Goal: Task Accomplishment & Management: Manage account settings

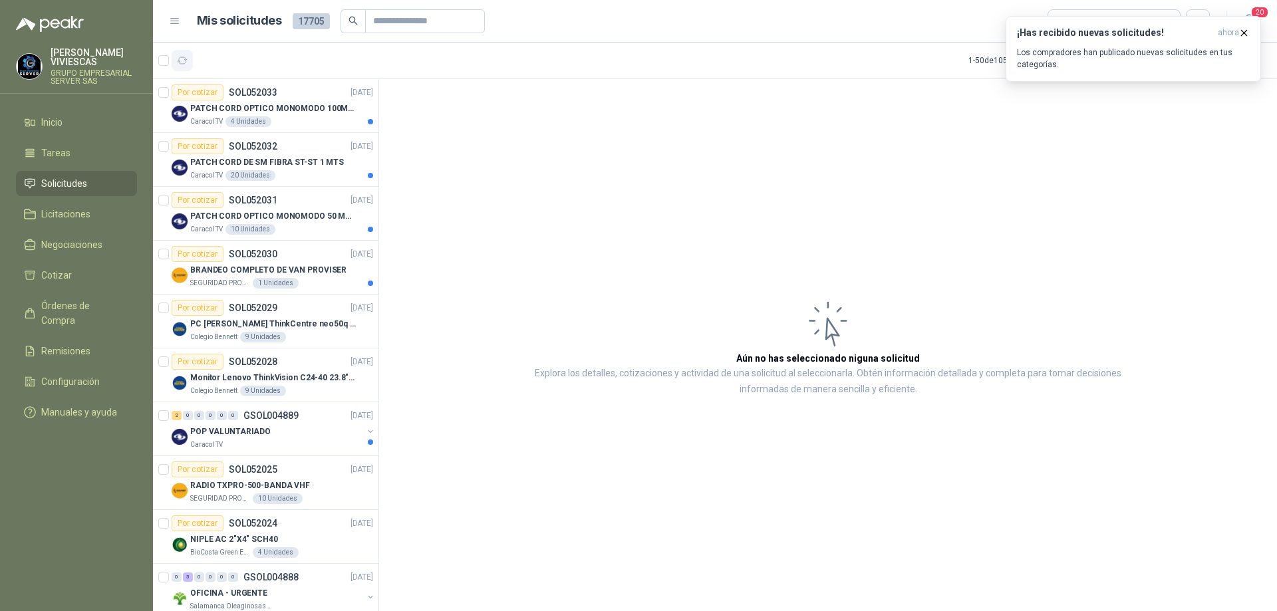
click at [180, 63] on icon "button" at bounding box center [183, 60] width 10 height 7
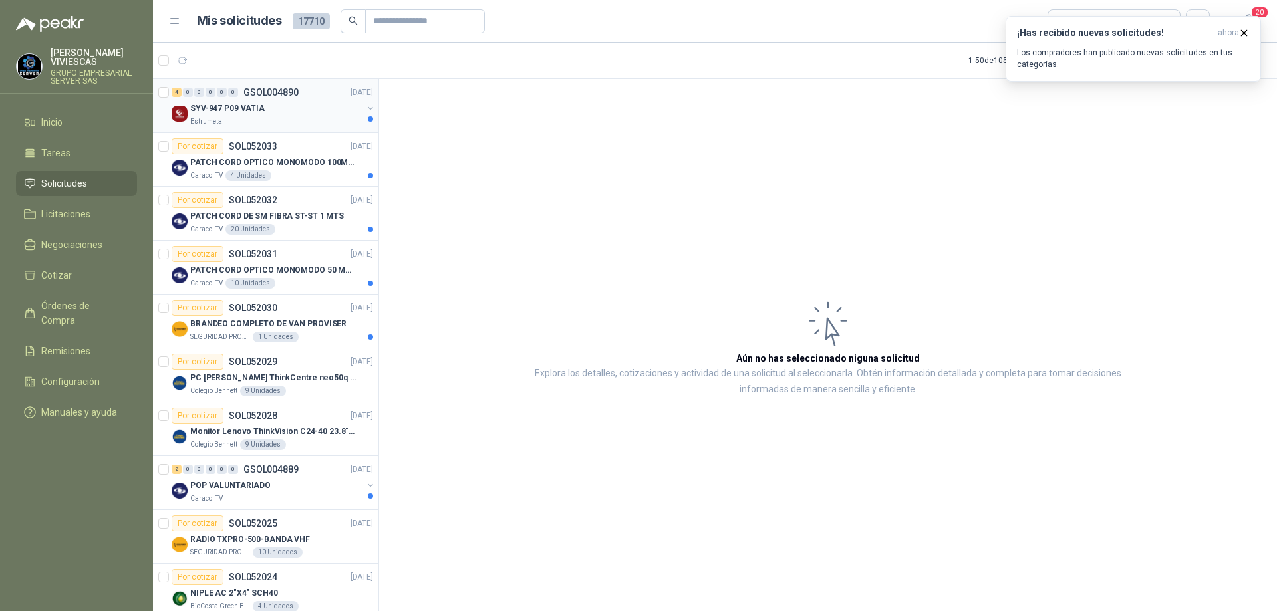
click at [280, 120] on div "Estrumetal" at bounding box center [276, 121] width 172 height 11
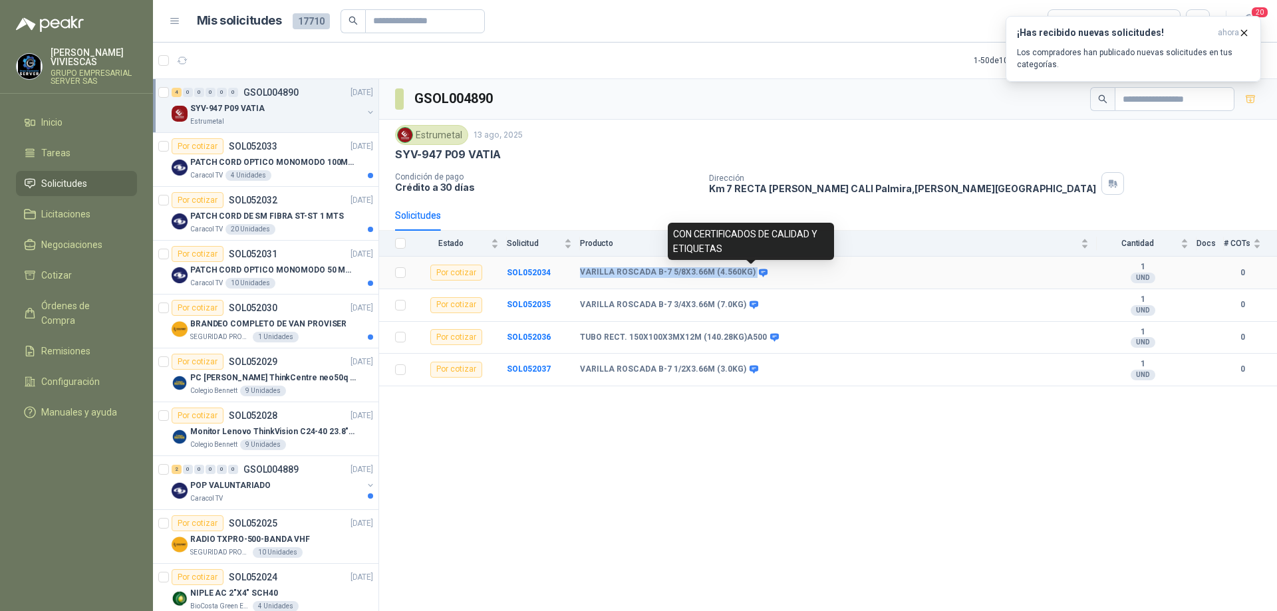
drag, startPoint x: 576, startPoint y: 272, endPoint x: 748, endPoint y: 273, distance: 172.3
click at [748, 273] on tr "Por cotizar SOL052034 VARILLA ROSCADA B-7 5/8X3.66M (4.560KG) 1 UND  0" at bounding box center [828, 273] width 898 height 33
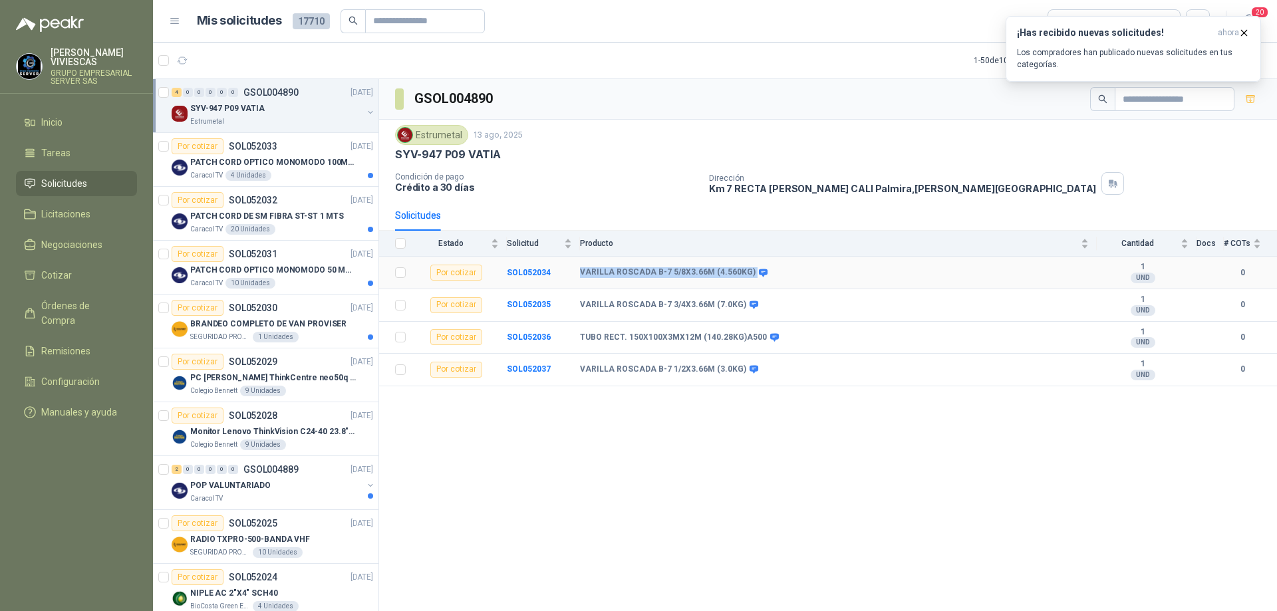
copy tr "VARILLA ROSCADA B-7 5/8X3.66M (4.560KG)"
drag, startPoint x: 571, startPoint y: 305, endPoint x: 738, endPoint y: 307, distance: 167.0
click at [738, 307] on tr "Por cotizar SOL052035 VARILLA ROSCADA B-7 3/4X3.66M (7.0KG) 1 UND  0" at bounding box center [828, 305] width 898 height 33
copy tr "VARILLA ROSCADA B-7 3/4X3.66M (7.0KG)"
drag, startPoint x: 573, startPoint y: 369, endPoint x: 738, endPoint y: 366, distance: 165.0
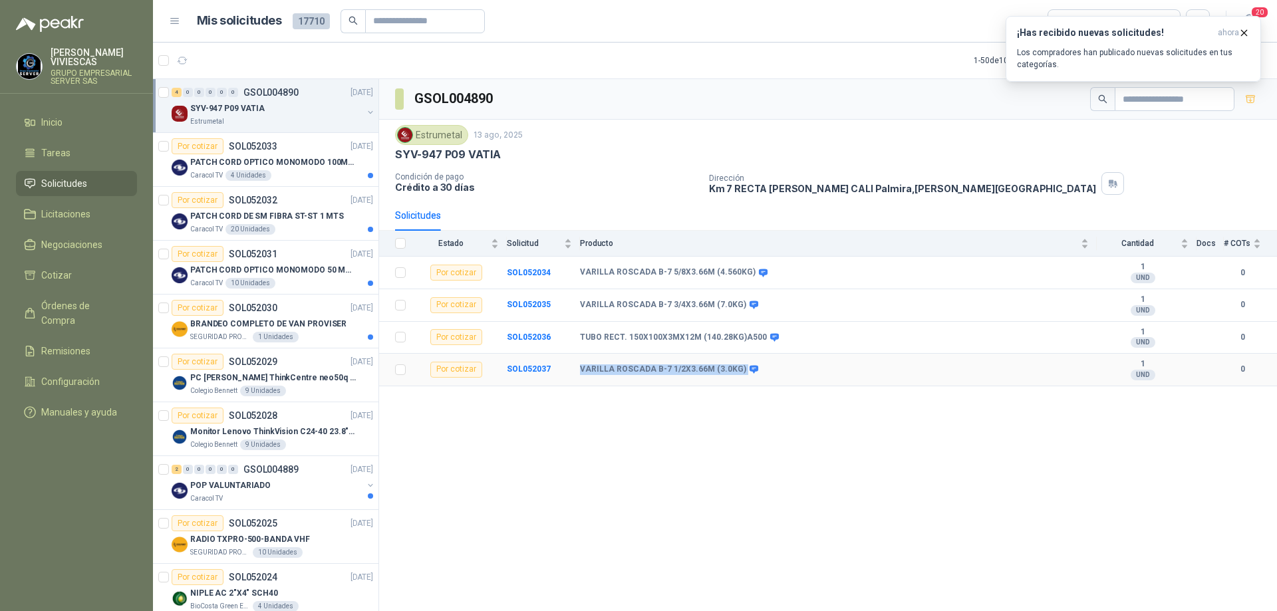
click at [738, 366] on tr "Por cotizar SOL052037 VARILLA ROSCADA B-7 1/2X3.66M (3.0KG) 1 UND  0" at bounding box center [828, 370] width 898 height 33
copy tr "VARILLA ROSCADA B-7 1/2X3.66M (3.0KG)"
drag, startPoint x: 581, startPoint y: 335, endPoint x: 757, endPoint y: 334, distance: 176.3
click at [757, 334] on b "TUBO RECT. 150X100X3MX12M (140.28KG)A500" at bounding box center [673, 338] width 187 height 11
copy b "TUBO RECT. 150X100X3MX12M (140.28KG)A500"
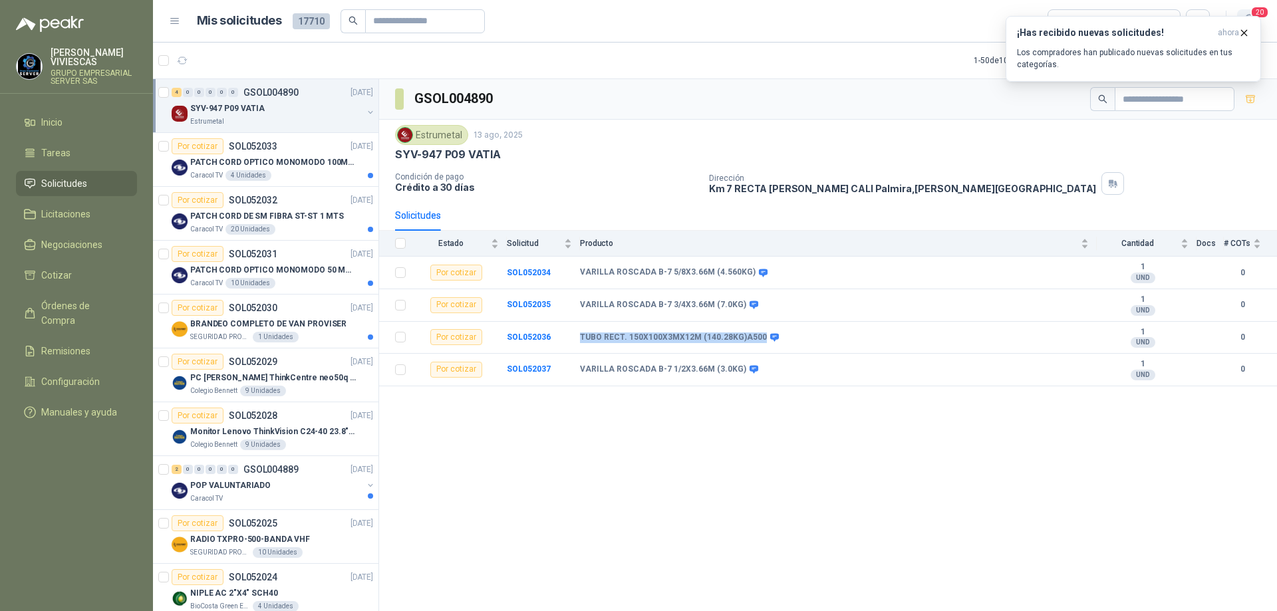
click at [1260, 9] on span "20" at bounding box center [1260, 12] width 19 height 13
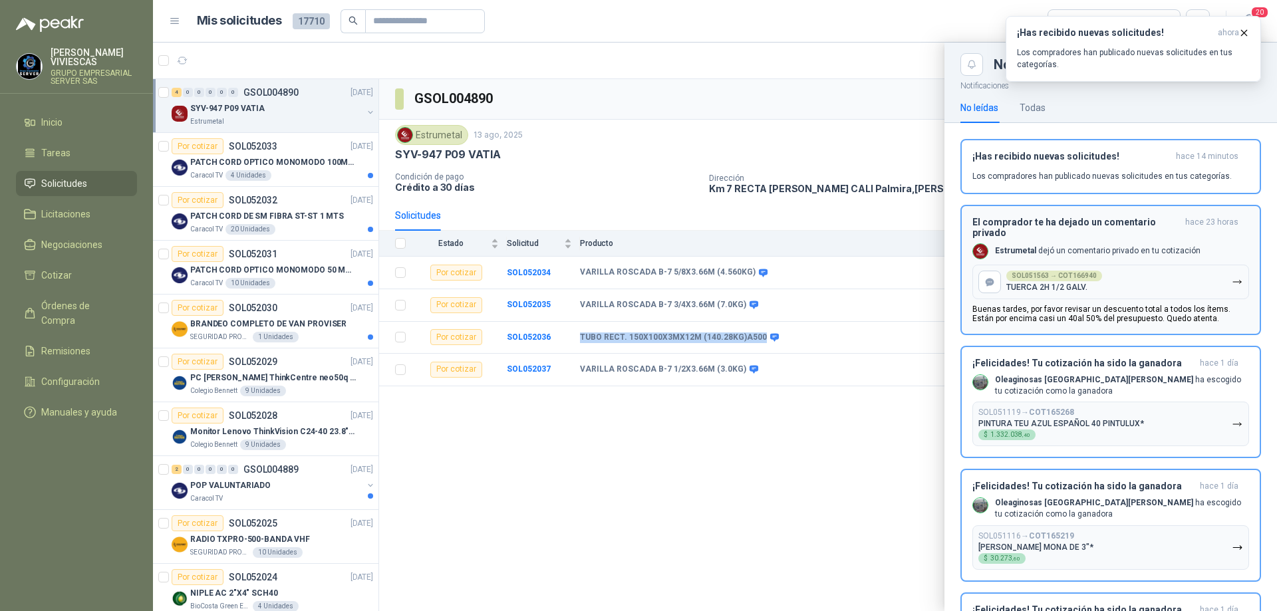
click at [1158, 311] on p "Buenas tardes, por favor revisar un descuento total a todos los ítems. Están po…" at bounding box center [1111, 314] width 277 height 19
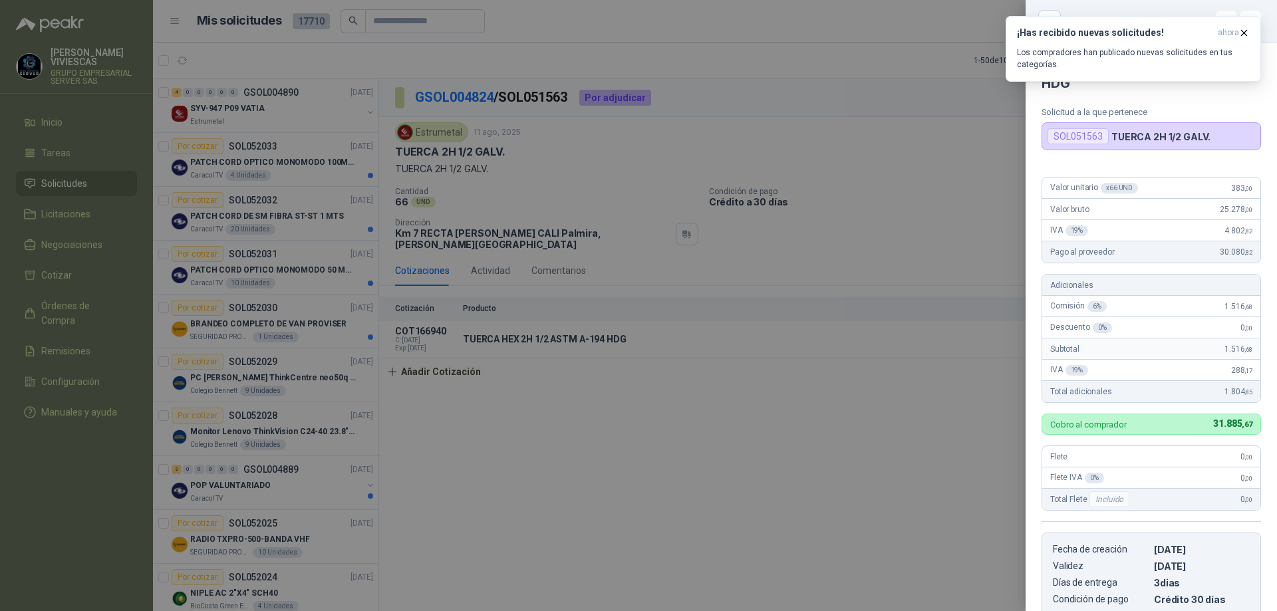
scroll to position [622, 0]
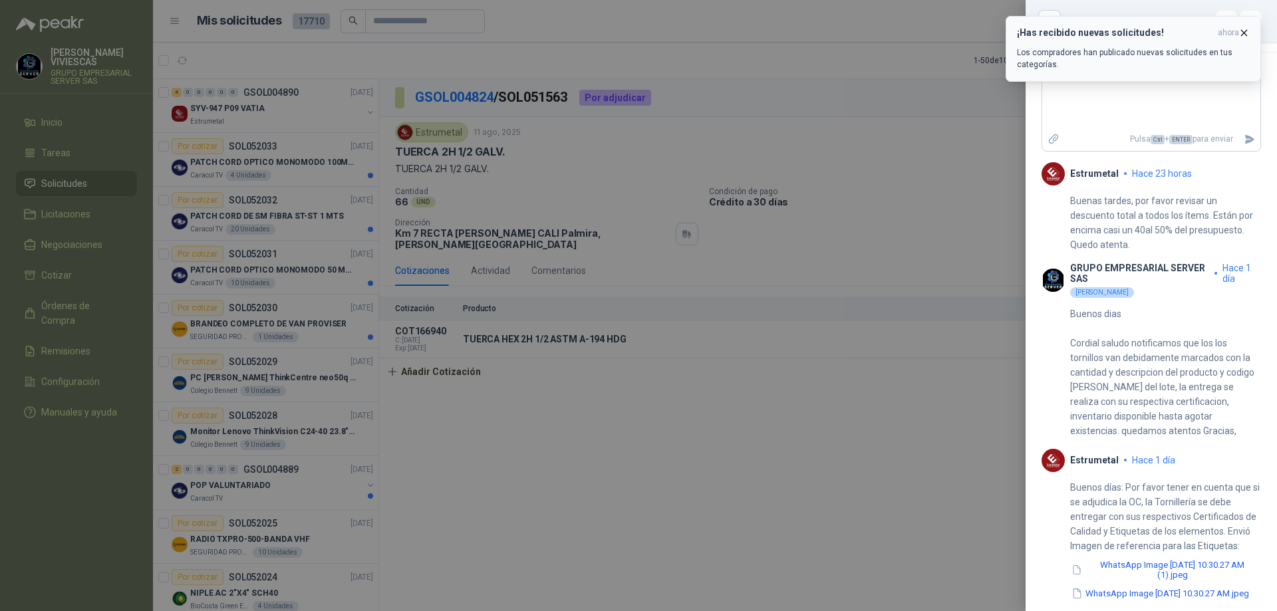
click at [1247, 31] on icon "button" at bounding box center [1244, 32] width 11 height 11
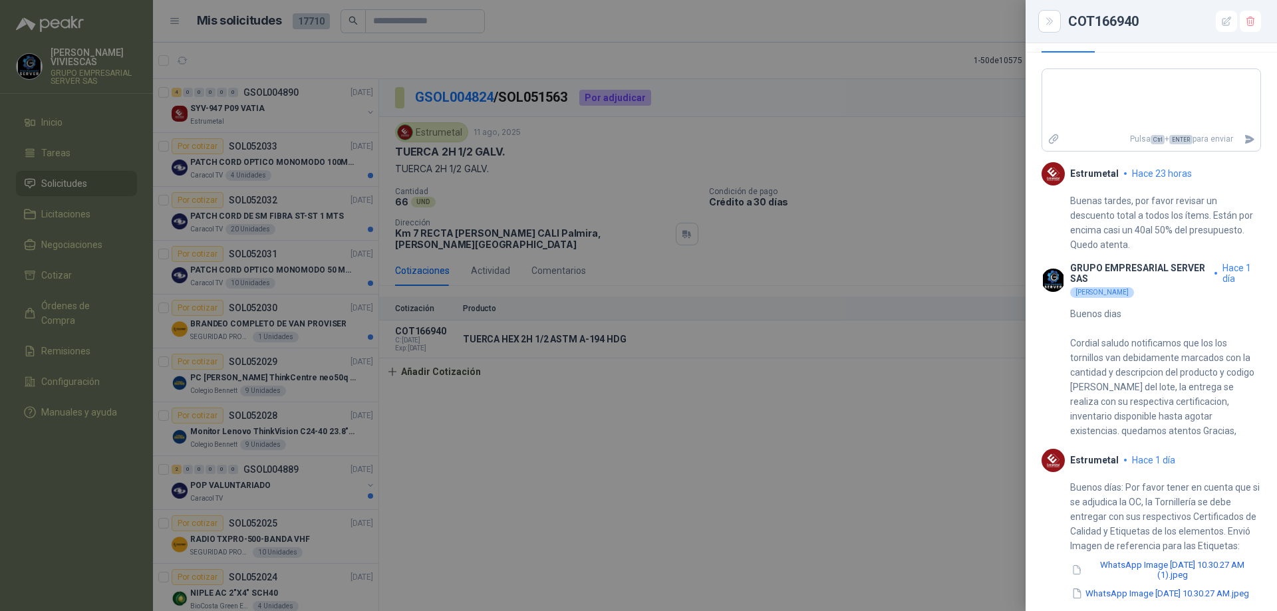
click at [941, 158] on div at bounding box center [638, 305] width 1277 height 611
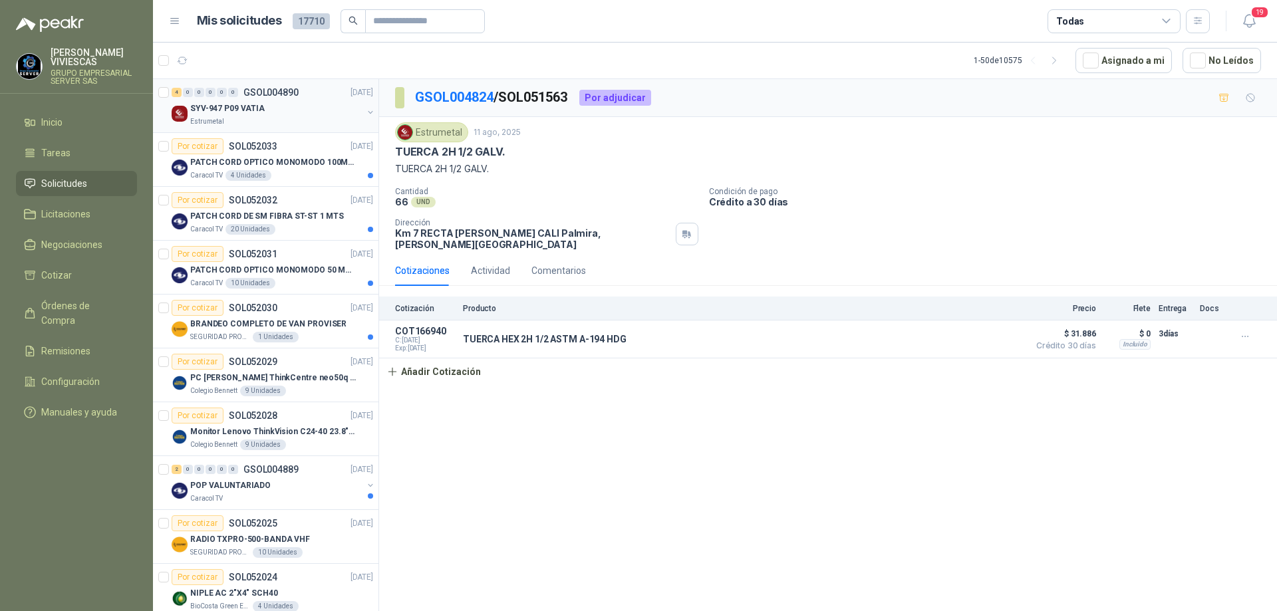
click at [283, 118] on div "Estrumetal" at bounding box center [276, 121] width 172 height 11
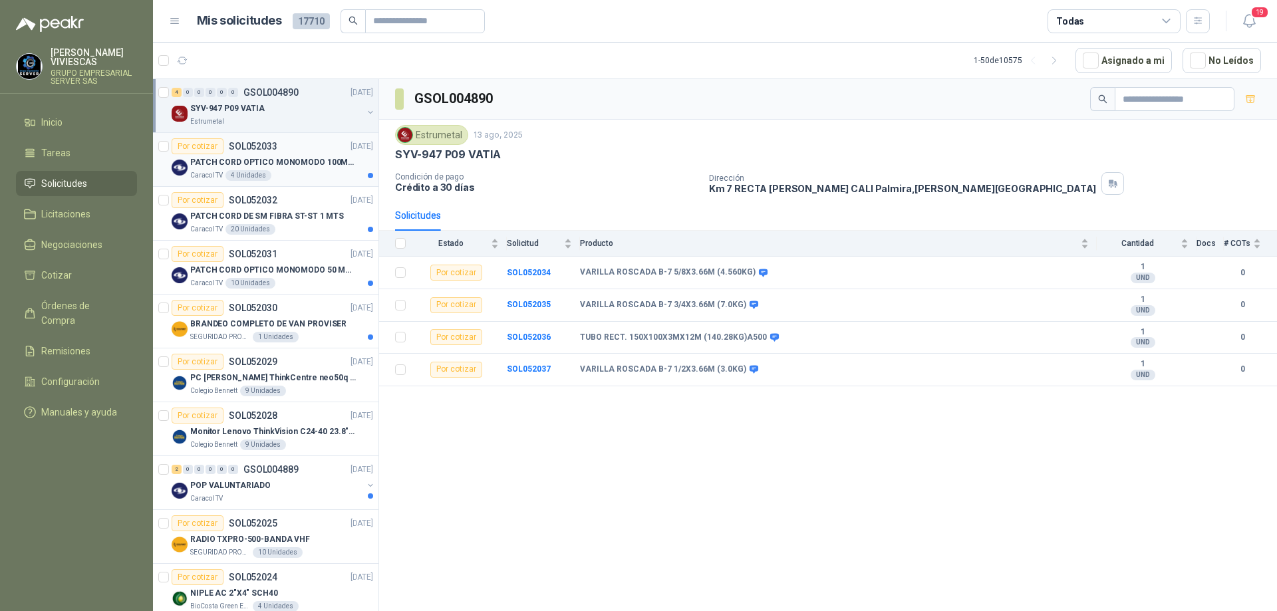
click at [292, 174] on div "Caracol TV 4 Unidades" at bounding box center [281, 175] width 183 height 11
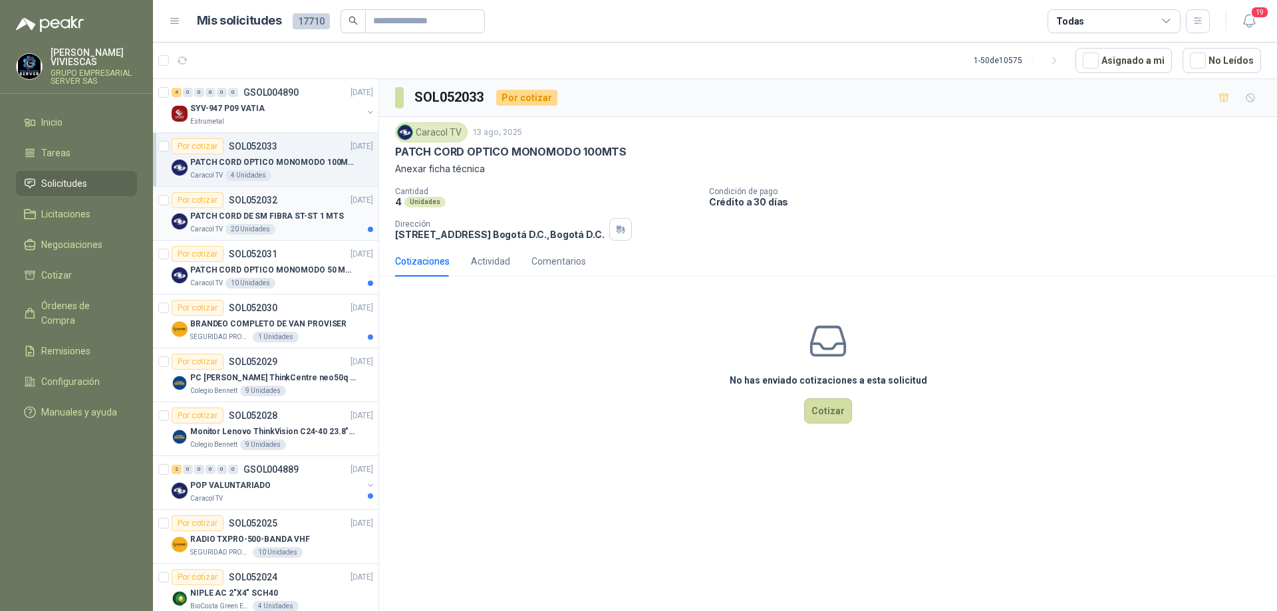
click at [315, 215] on p "PATCH CORD DE SM FIBRA ST-ST 1 MTS" at bounding box center [267, 216] width 154 height 13
click at [288, 323] on p "BRANDEO COMPLETO DE VAN PROVISER" at bounding box center [268, 324] width 156 height 13
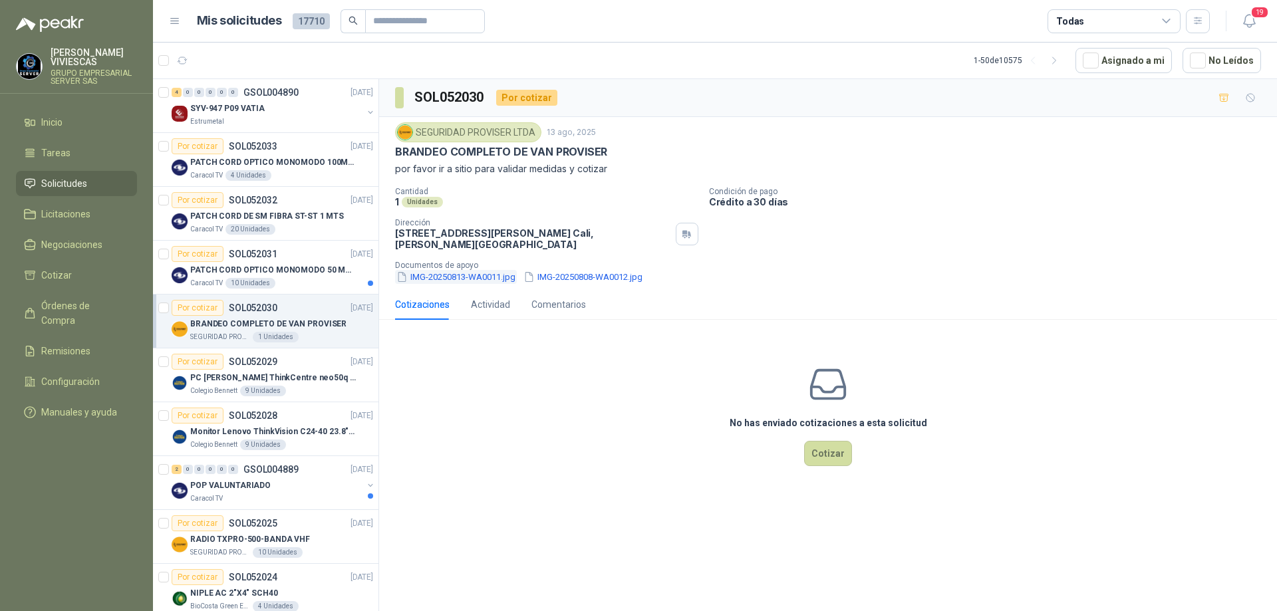
click at [448, 275] on button "IMG-20250813-WA0011.jpg" at bounding box center [456, 277] width 122 height 14
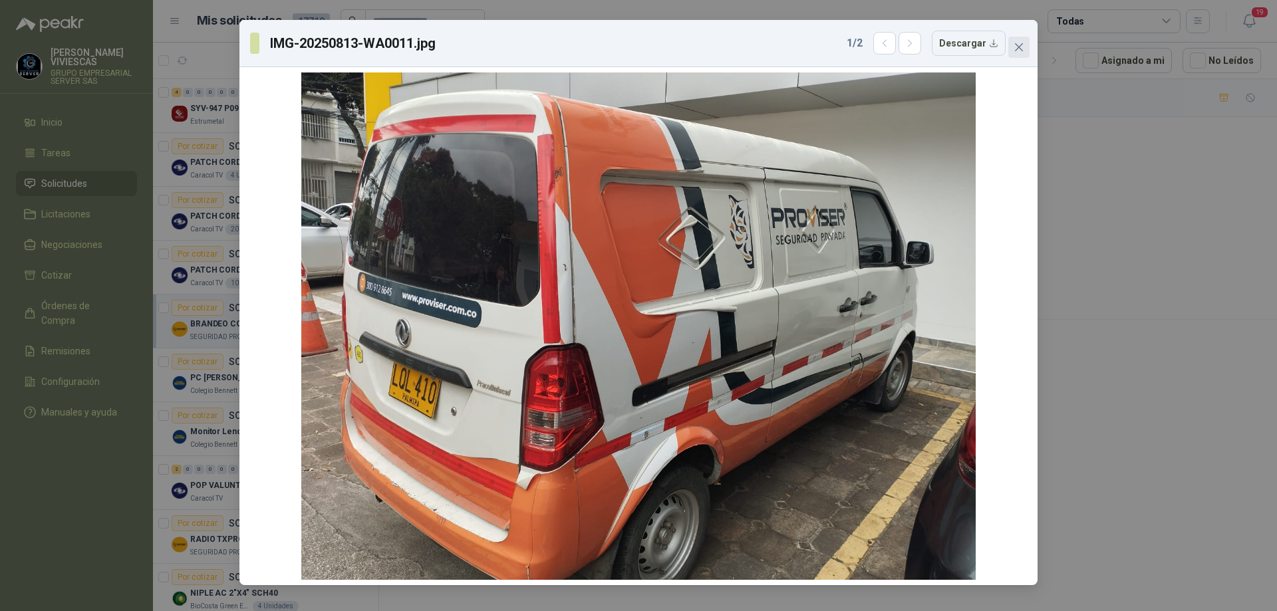
click at [1021, 52] on icon "close" at bounding box center [1019, 47] width 11 height 11
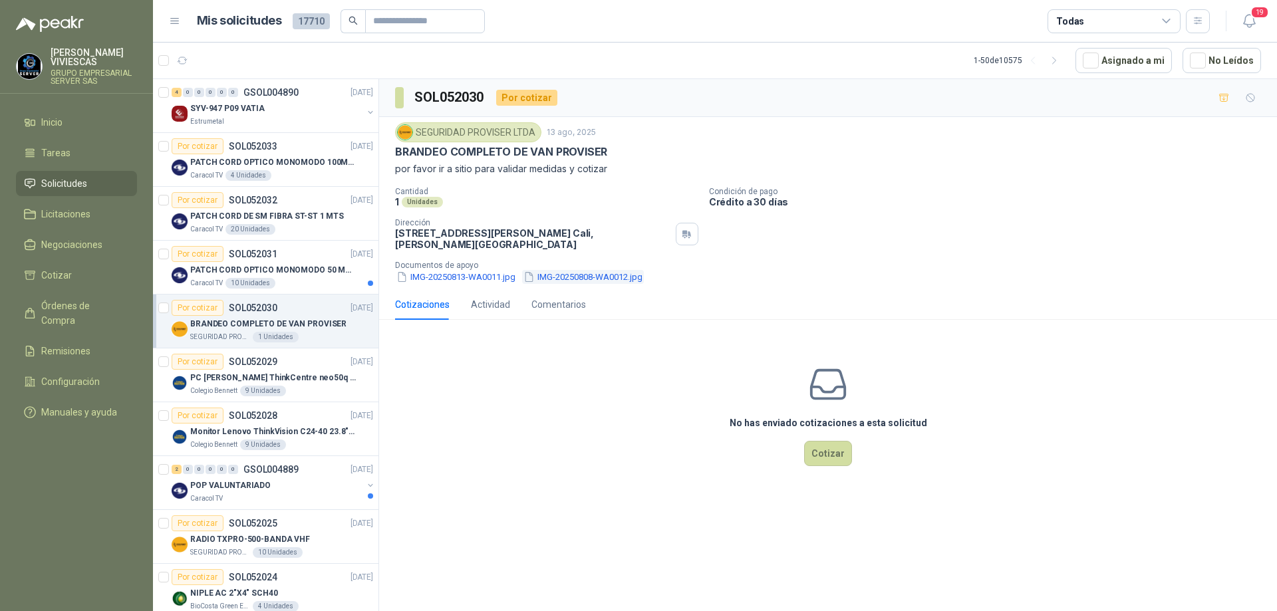
click at [607, 280] on button "IMG-20250808-WA0012.jpg" at bounding box center [583, 277] width 122 height 14
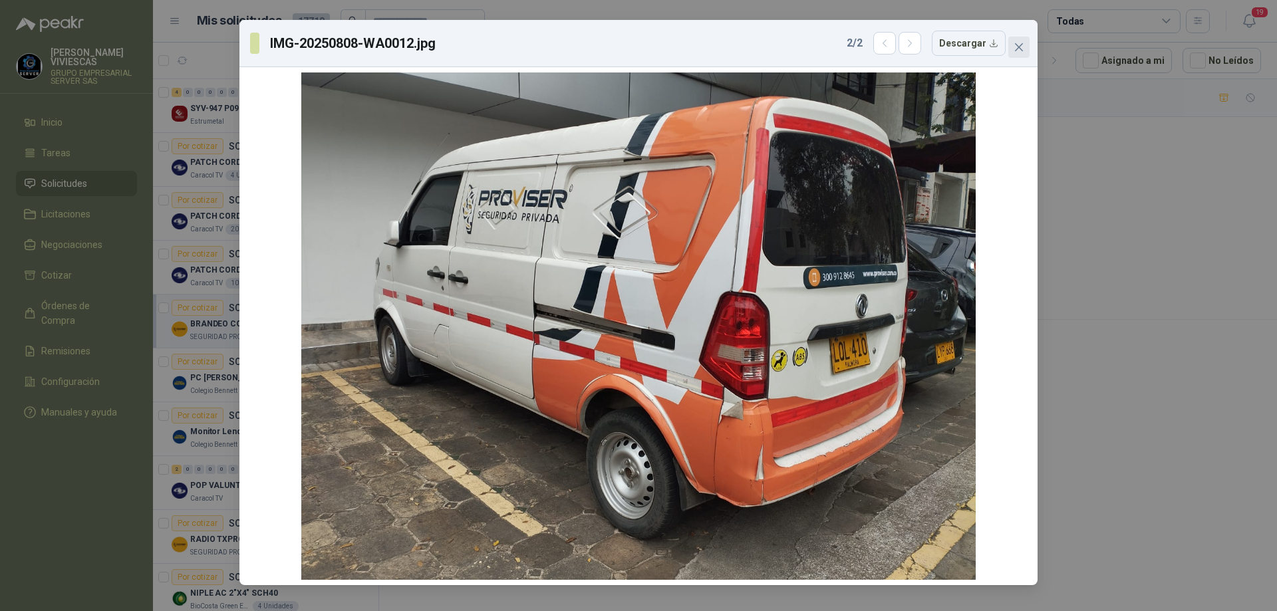
click at [1022, 48] on icon "close" at bounding box center [1019, 47] width 11 height 11
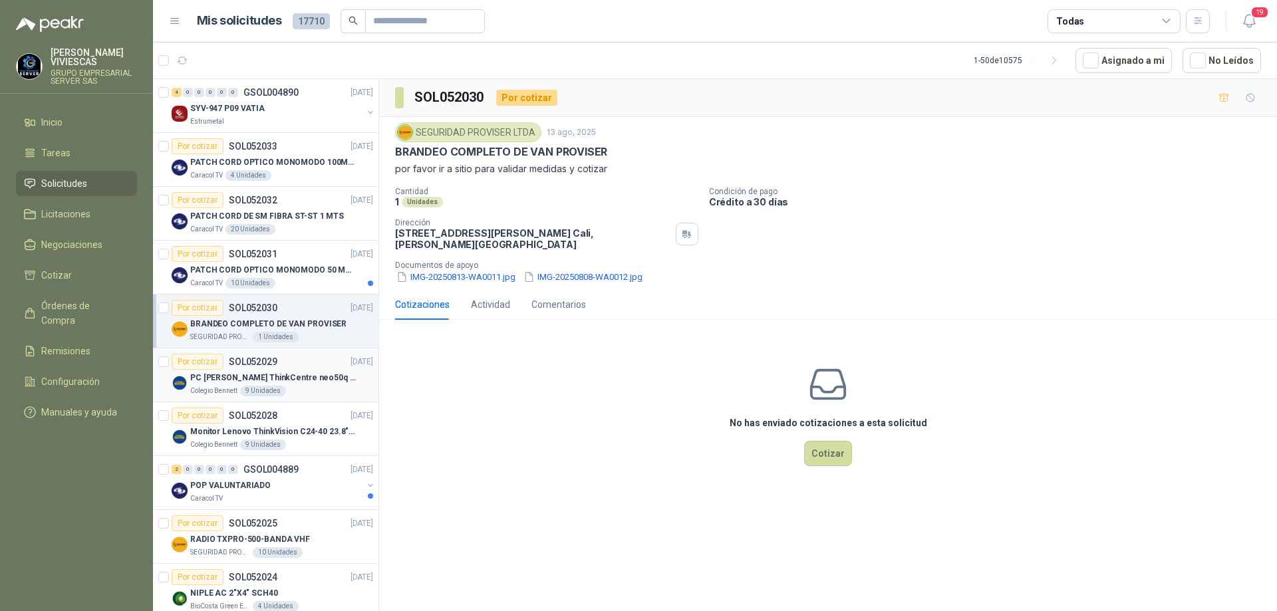
click at [325, 374] on p "PC [PERSON_NAME] ThinkCentre neo50q Gen 4 Core i5 16Gb 512Gb SSD Win 11 Pro 3YW…" at bounding box center [273, 378] width 166 height 13
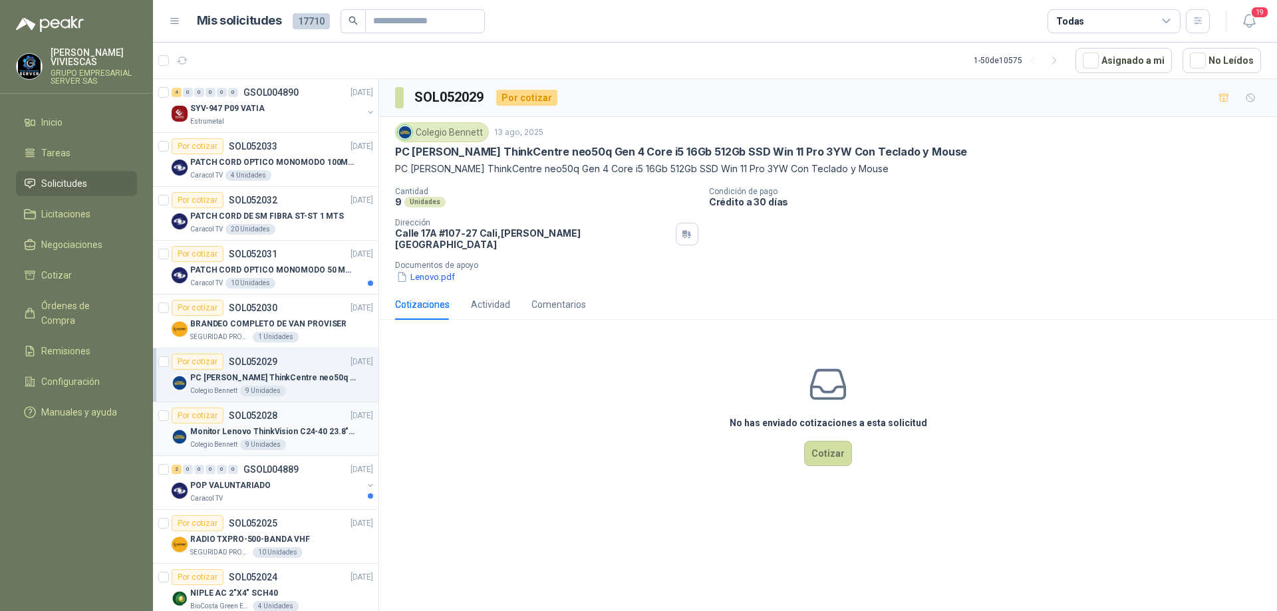
click at [269, 419] on p "SOL052028" at bounding box center [253, 415] width 49 height 9
click at [271, 376] on p "PC [PERSON_NAME] ThinkCentre neo50q Gen 4 Core i5 16Gb 512Gb SSD Win 11 Pro 3YW…" at bounding box center [273, 378] width 166 height 13
click at [388, 156] on div "Colegio [PERSON_NAME] [DATE] PC [PERSON_NAME] ThinkCentre neo50q Gen 4 Core i5 …" at bounding box center [828, 203] width 898 height 172
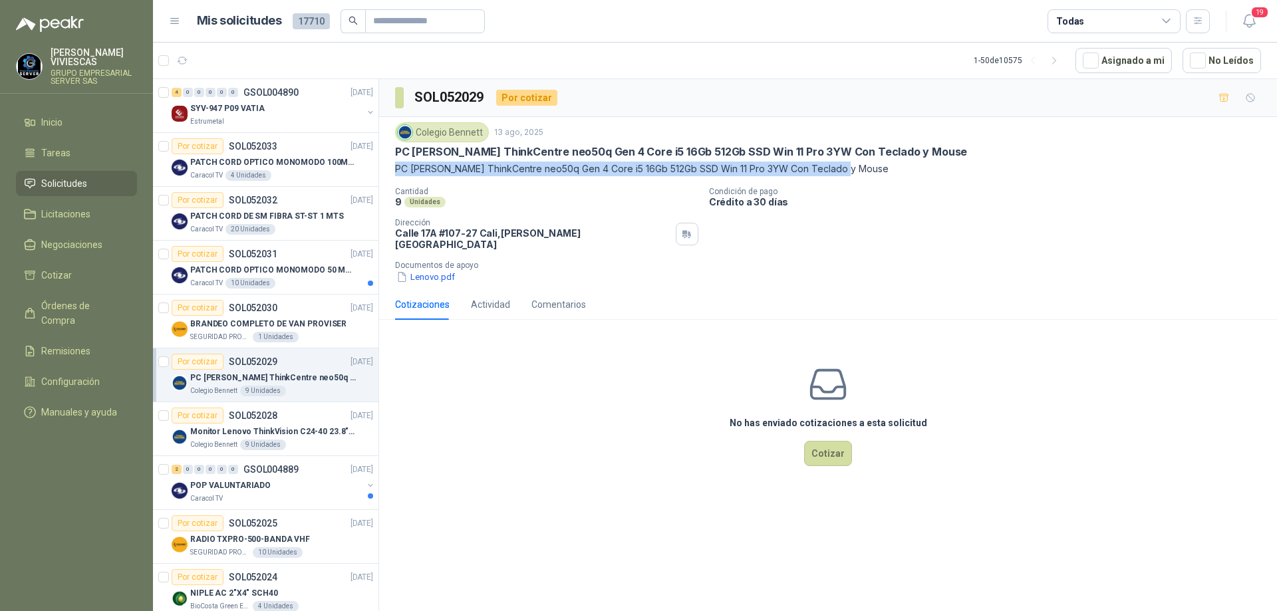
drag, startPoint x: 392, startPoint y: 169, endPoint x: 846, endPoint y: 170, distance: 453.7
click at [846, 170] on div "Colegio [PERSON_NAME] [DATE] PC [PERSON_NAME] ThinkCentre neo50q Gen 4 Core i5 …" at bounding box center [828, 203] width 898 height 172
copy p "PC [PERSON_NAME] ThinkCentre neo50q Gen 4 Core i5 16Gb 512Gb SSD Win 11 Pro 3YW…"
click at [303, 439] on div "Monitor Lenovo ThinkVision C24-40 23.8" 3YW" at bounding box center [281, 432] width 183 height 16
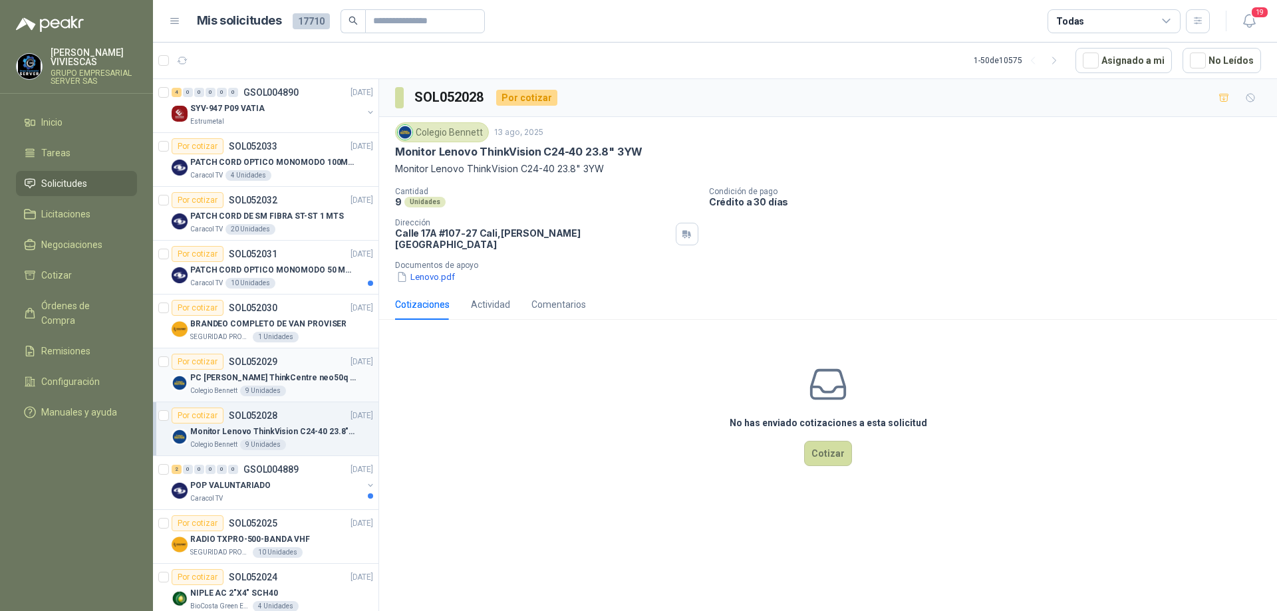
click at [297, 385] on div "PC [PERSON_NAME] ThinkCentre neo50q Gen 4 Core i5 16Gb 512Gb SSD Win 11 Pro 3YW…" at bounding box center [281, 378] width 183 height 16
click at [301, 432] on p "Monitor Lenovo ThinkVision C24-40 23.8" 3YW" at bounding box center [273, 432] width 166 height 13
drag, startPoint x: 617, startPoint y: 172, endPoint x: 397, endPoint y: 169, distance: 219.5
click at [397, 169] on p "Monitor Lenovo ThinkVision C24-40 23.8" 3YW" at bounding box center [828, 169] width 866 height 15
copy p "Monitor Lenovo ThinkVision C24-40 23.8" 3YW"
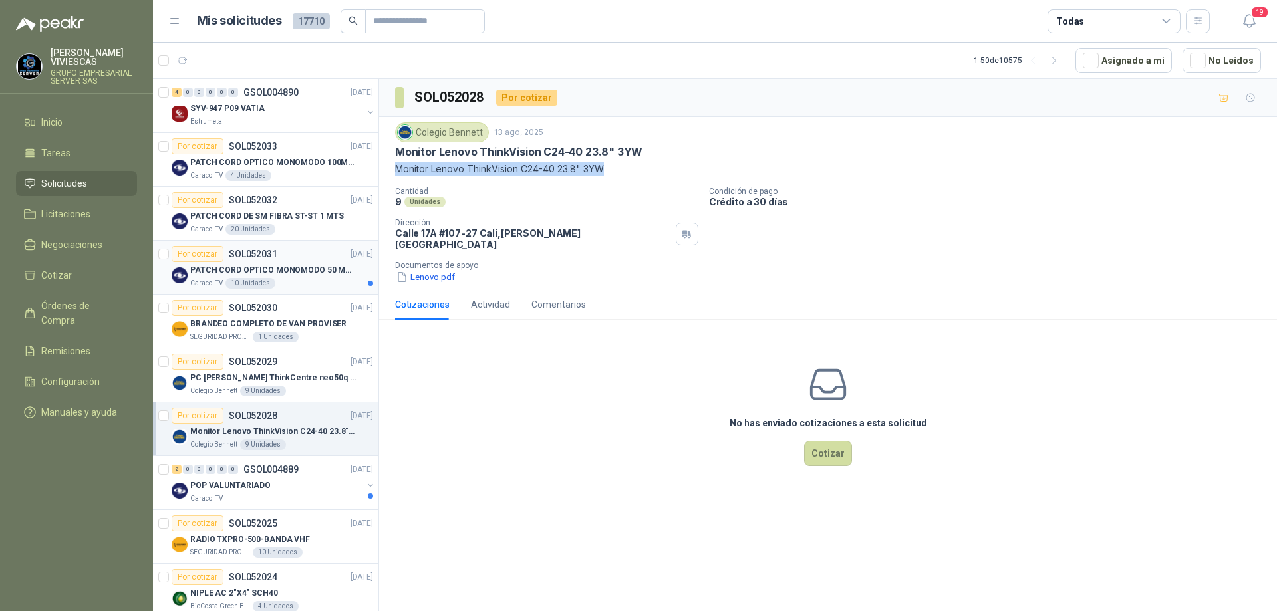
scroll to position [67, 0]
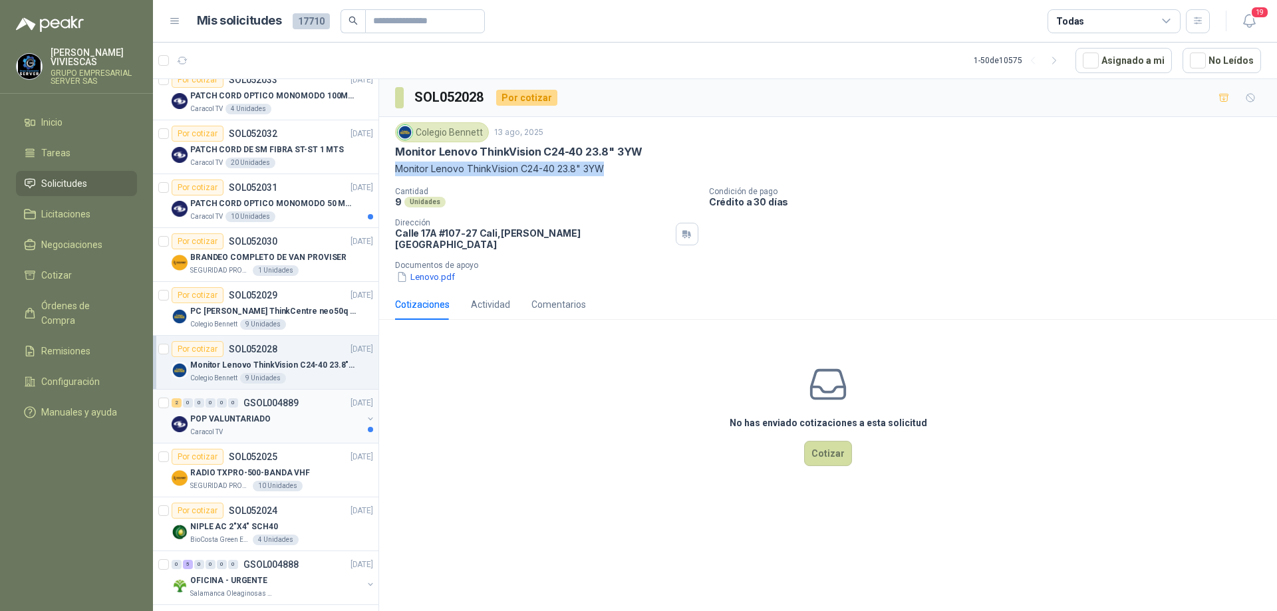
click at [303, 430] on div "Caracol TV" at bounding box center [276, 432] width 172 height 11
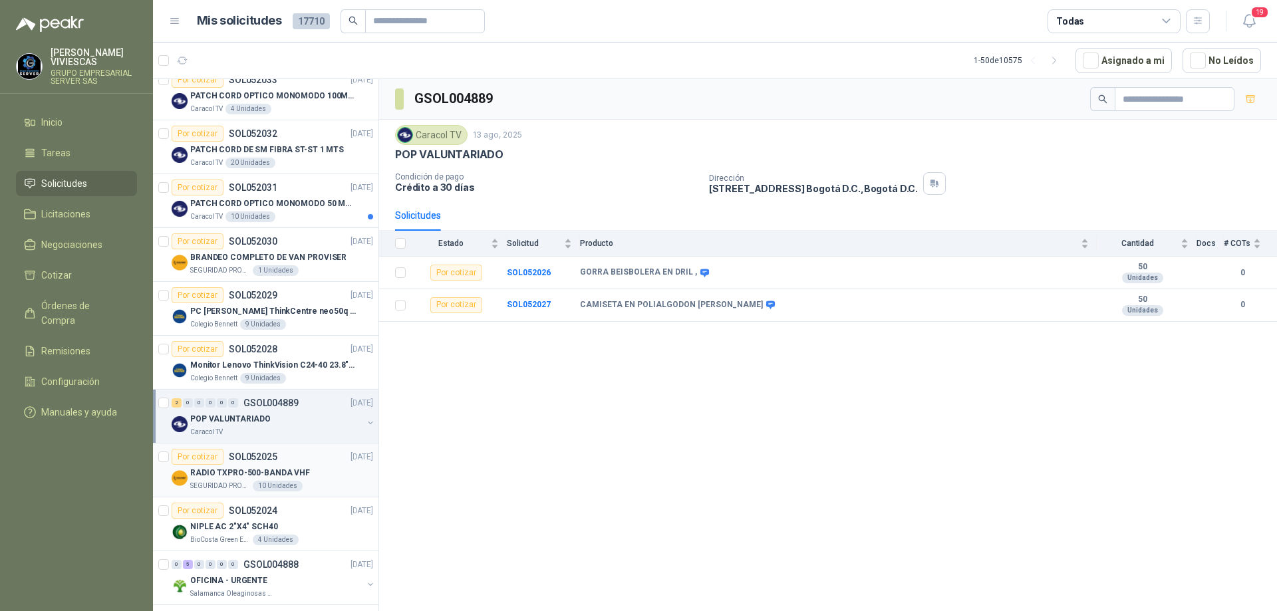
click at [317, 476] on div "RADIO TXPRO-500-BANDA VHF" at bounding box center [281, 473] width 183 height 16
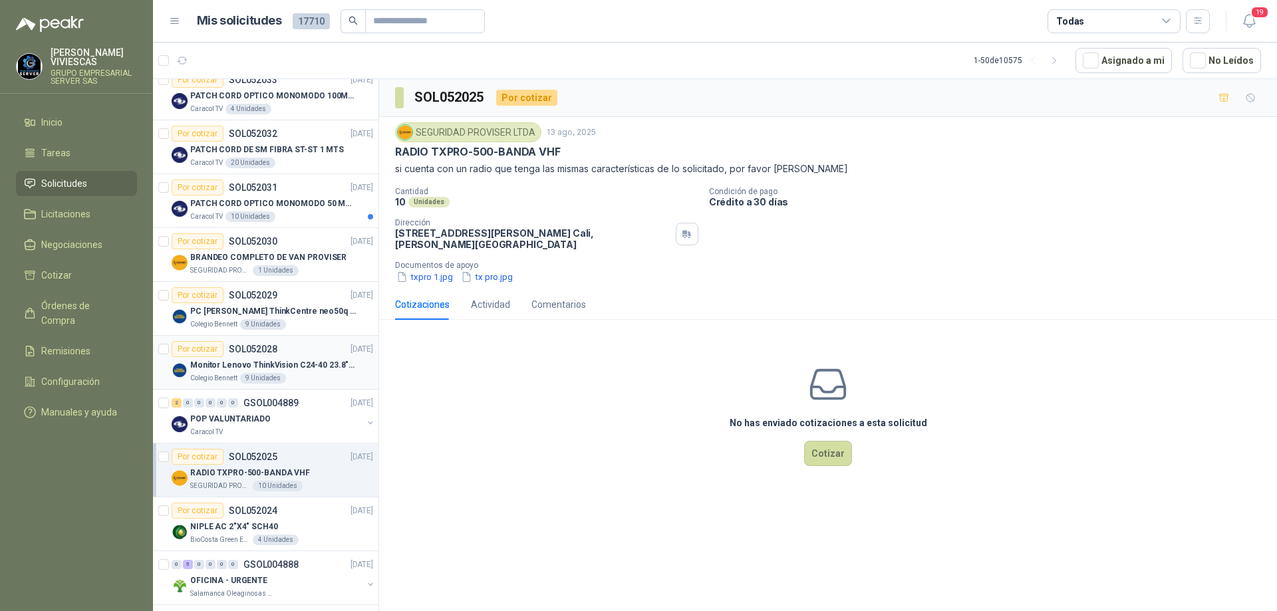
scroll to position [200, 0]
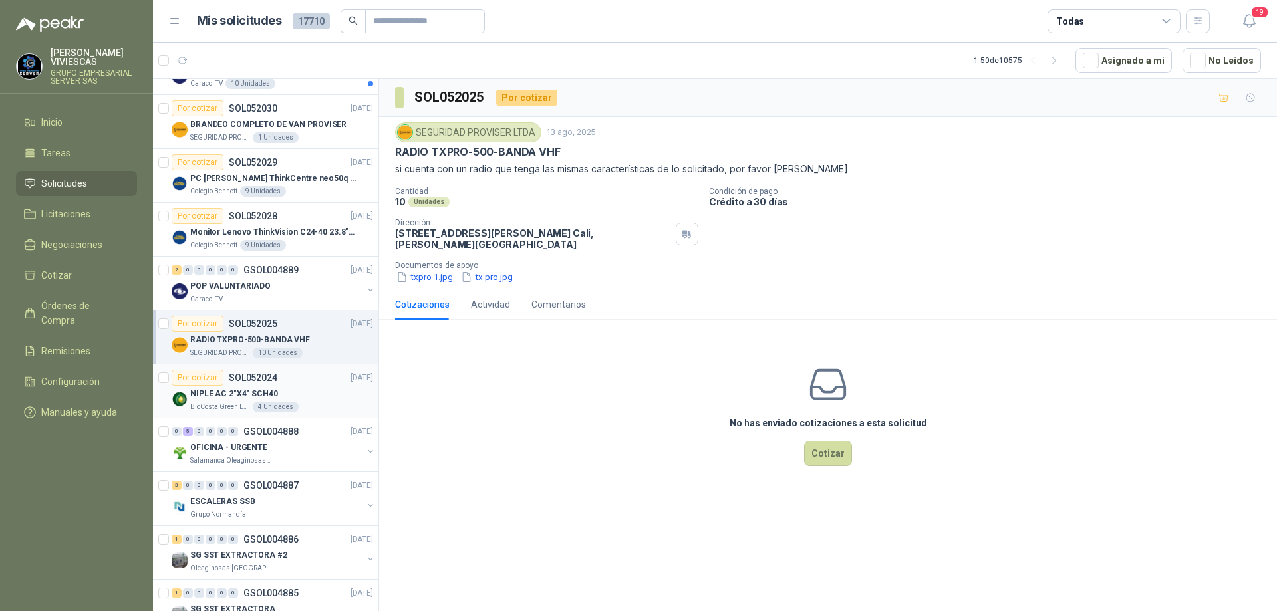
click at [317, 393] on div "NIPLE AC 2"X4" SCH40" at bounding box center [281, 394] width 183 height 16
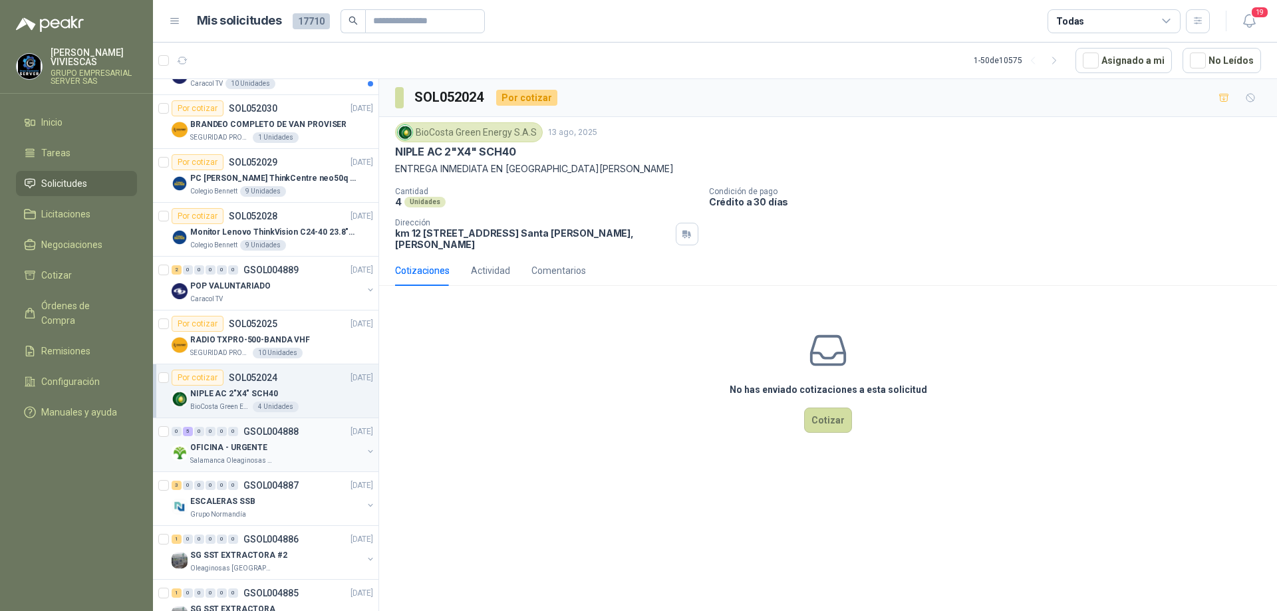
click at [303, 452] on div "OFICINA - URGENTE" at bounding box center [276, 448] width 172 height 16
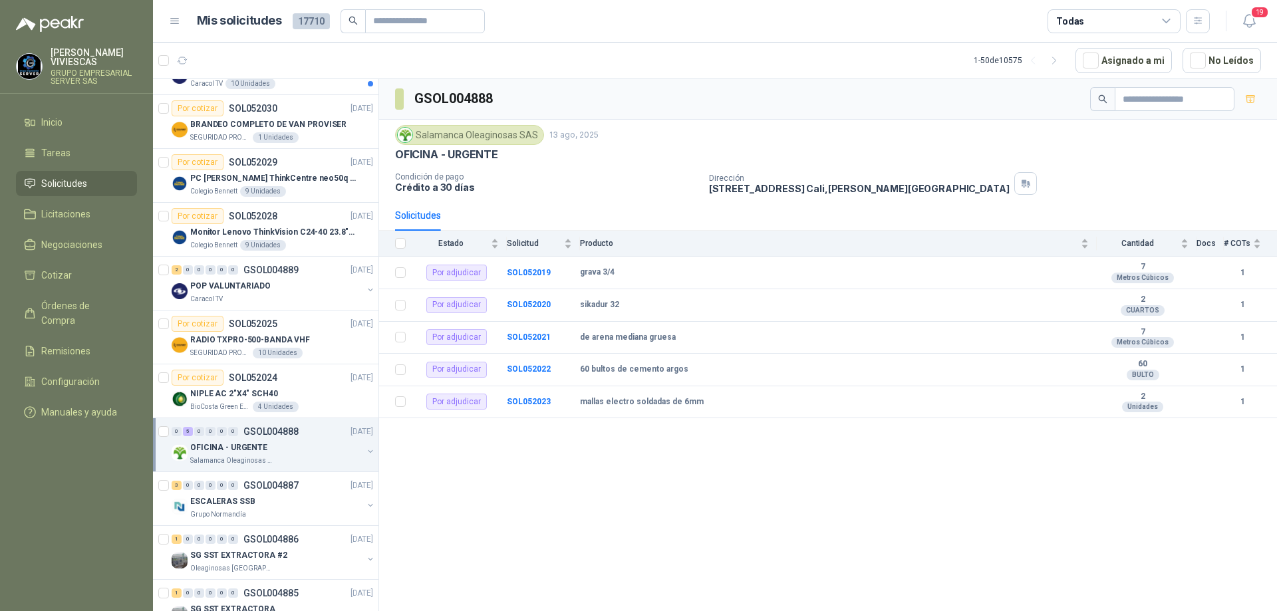
scroll to position [333, 0]
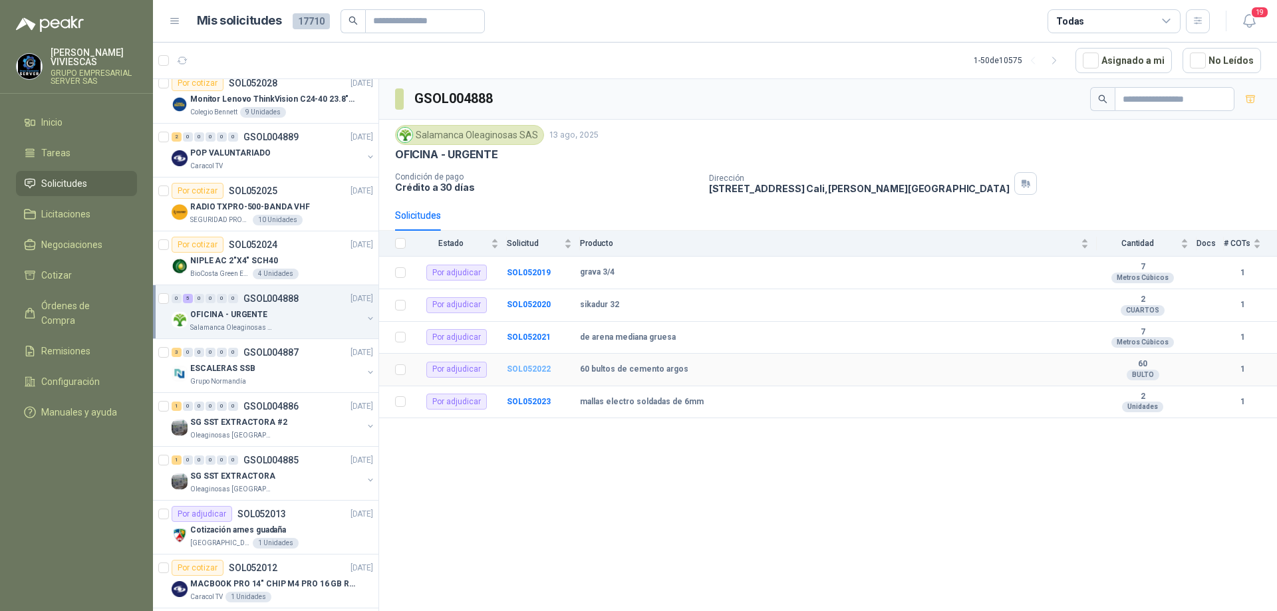
click at [536, 367] on b "SOL052022" at bounding box center [529, 369] width 44 height 9
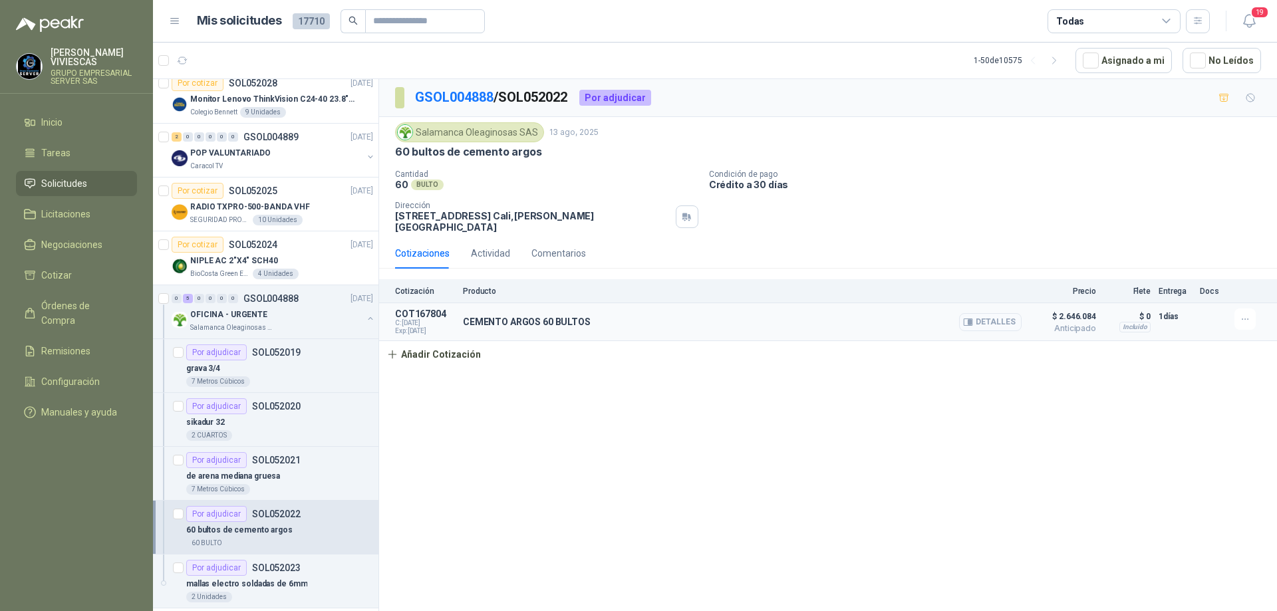
click at [1003, 313] on button "Detalles" at bounding box center [990, 322] width 63 height 18
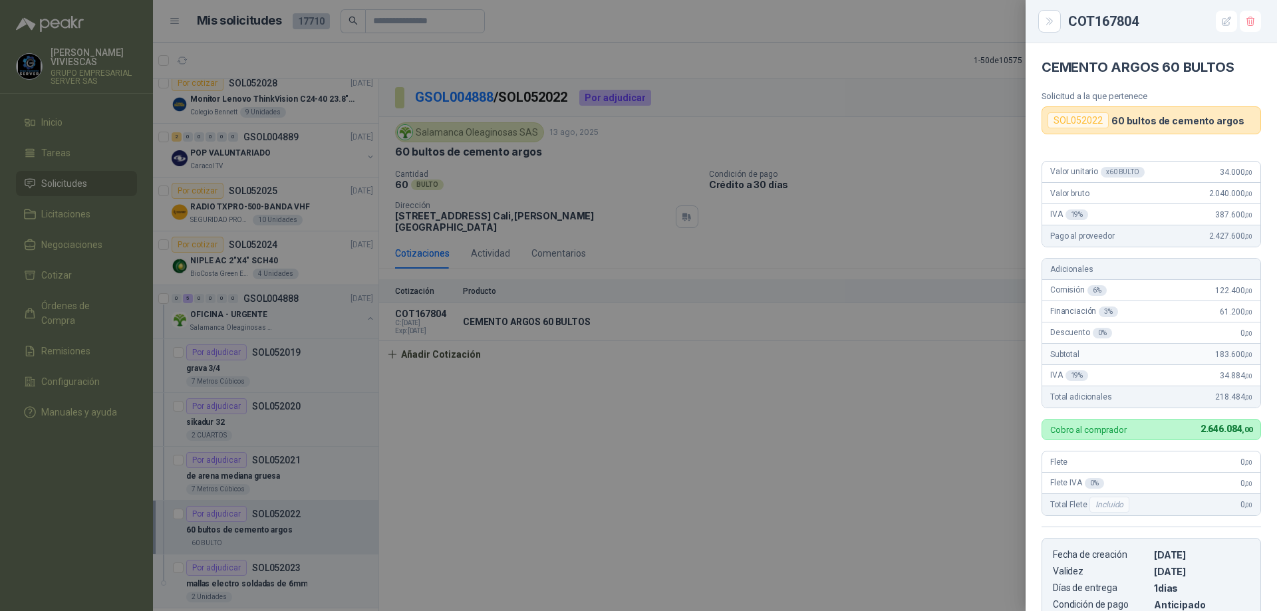
click at [830, 396] on div at bounding box center [638, 305] width 1277 height 611
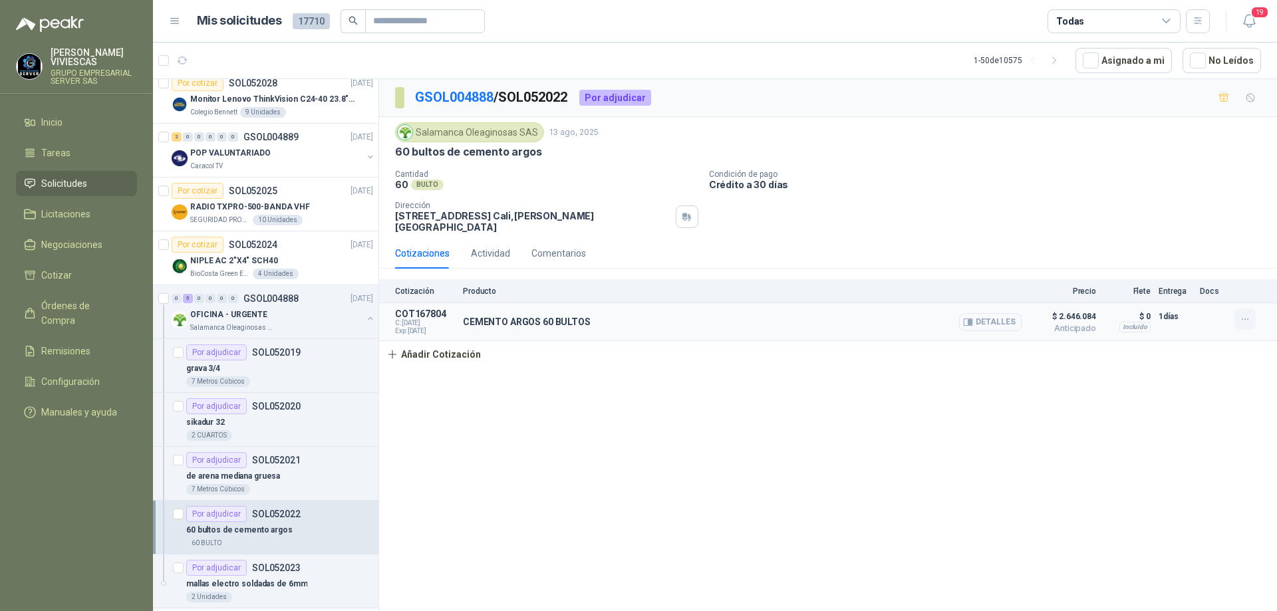
click at [1251, 309] on button "button" at bounding box center [1245, 319] width 21 height 21
click at [1203, 254] on button "Editar" at bounding box center [1218, 256] width 106 height 21
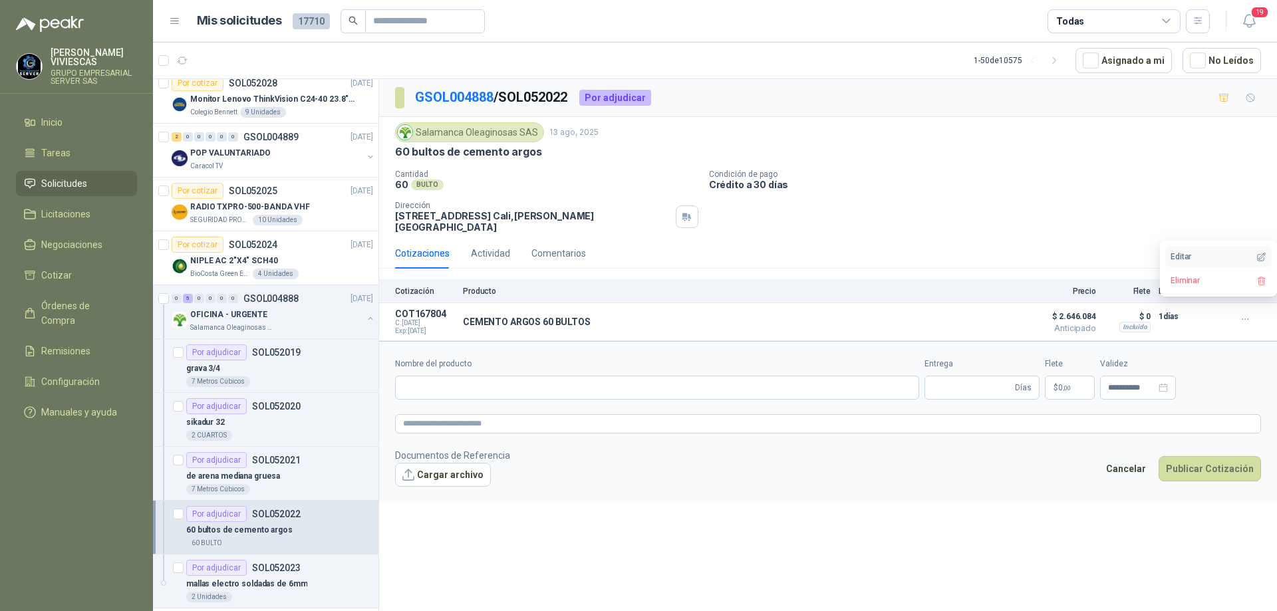
type input "**********"
click at [1018, 385] on body "[PERSON_NAME] GRUPO EMPRESARIAL SERVER SAS Inicio Tareas Solicitudes Licitacion…" at bounding box center [638, 305] width 1277 height 611
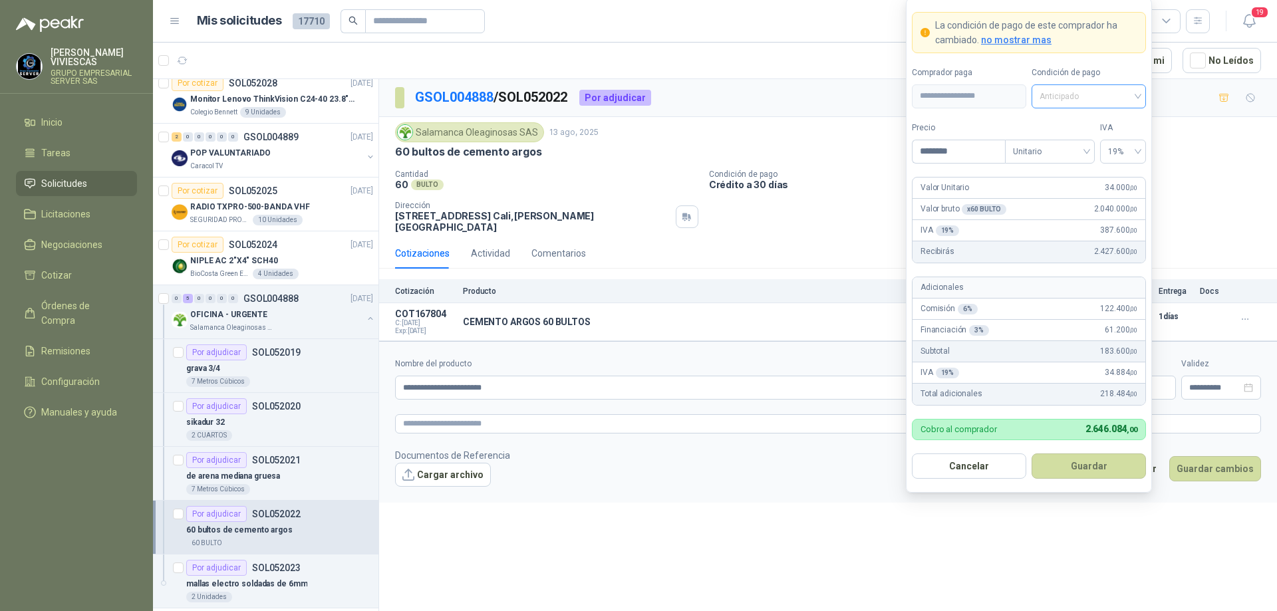
click at [1120, 98] on span "Anticipado" at bounding box center [1089, 96] width 98 height 20
click at [1100, 144] on div "Crédito a 30 días" at bounding box center [1088, 145] width 93 height 15
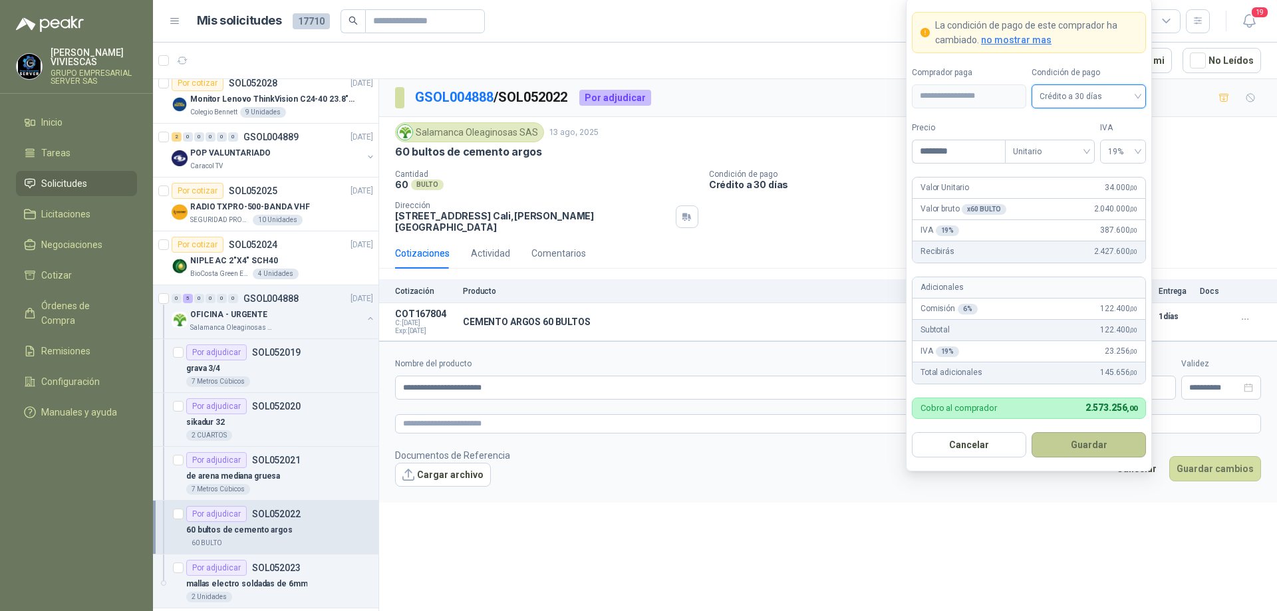
click at [1084, 448] on button "Guardar" at bounding box center [1089, 444] width 114 height 25
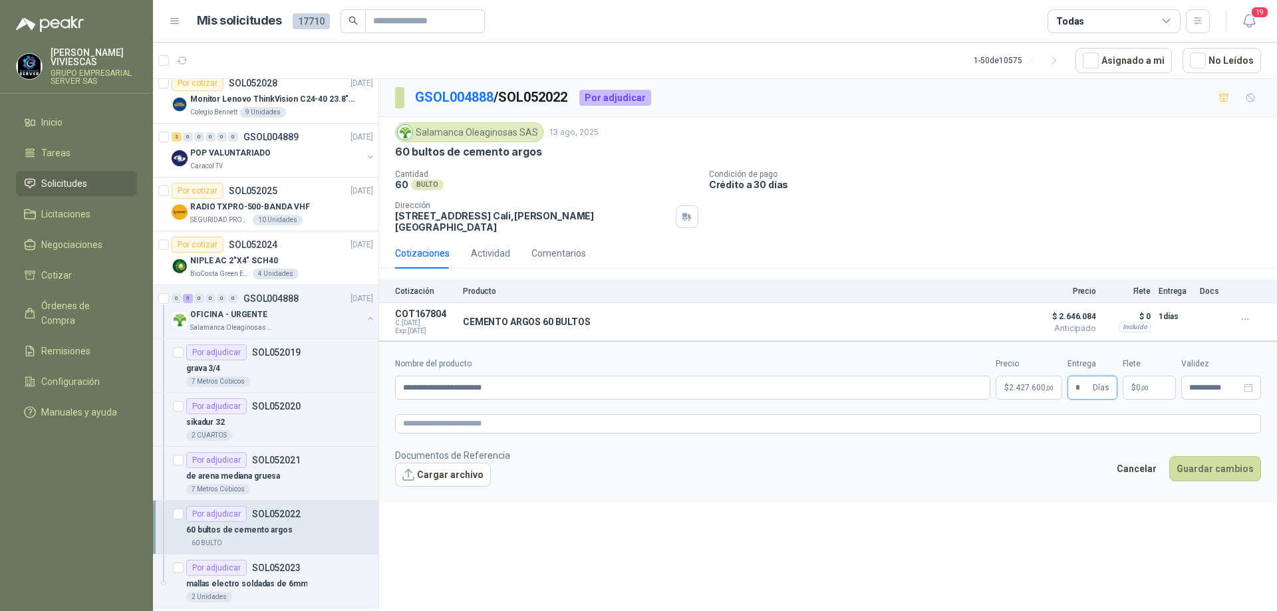
type input "*"
click at [1102, 480] on form "**********" at bounding box center [828, 421] width 898 height 161
click at [1219, 456] on button "Guardar cambios" at bounding box center [1215, 468] width 92 height 25
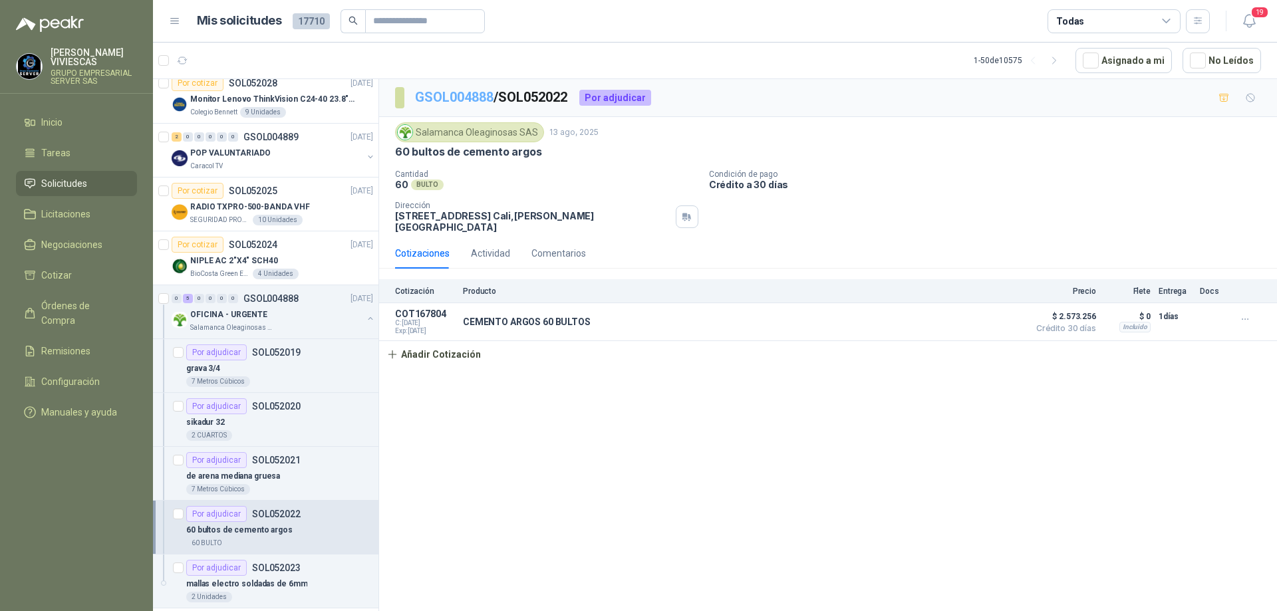
click at [446, 96] on link "GSOL004888" at bounding box center [454, 97] width 78 height 16
click at [454, 94] on link "GSOL004888" at bounding box center [454, 97] width 78 height 16
click at [464, 87] on p "GSOL004888 / SOL052022" at bounding box center [492, 97] width 154 height 21
click at [244, 318] on p "OFICINA - URGENTE" at bounding box center [228, 315] width 77 height 13
click at [215, 324] on p "Salamanca Oleaginosas SAS" at bounding box center [232, 328] width 84 height 11
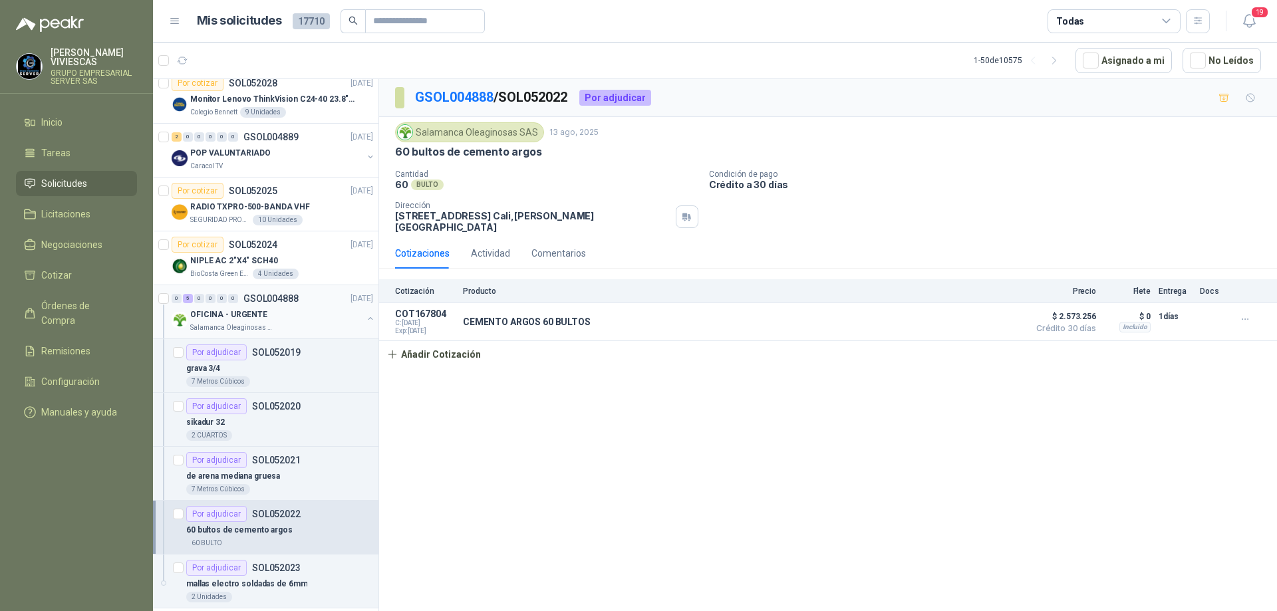
click at [294, 326] on div "Salamanca Oleaginosas SAS" at bounding box center [276, 328] width 172 height 11
click at [185, 57] on icon "button" at bounding box center [183, 60] width 10 height 7
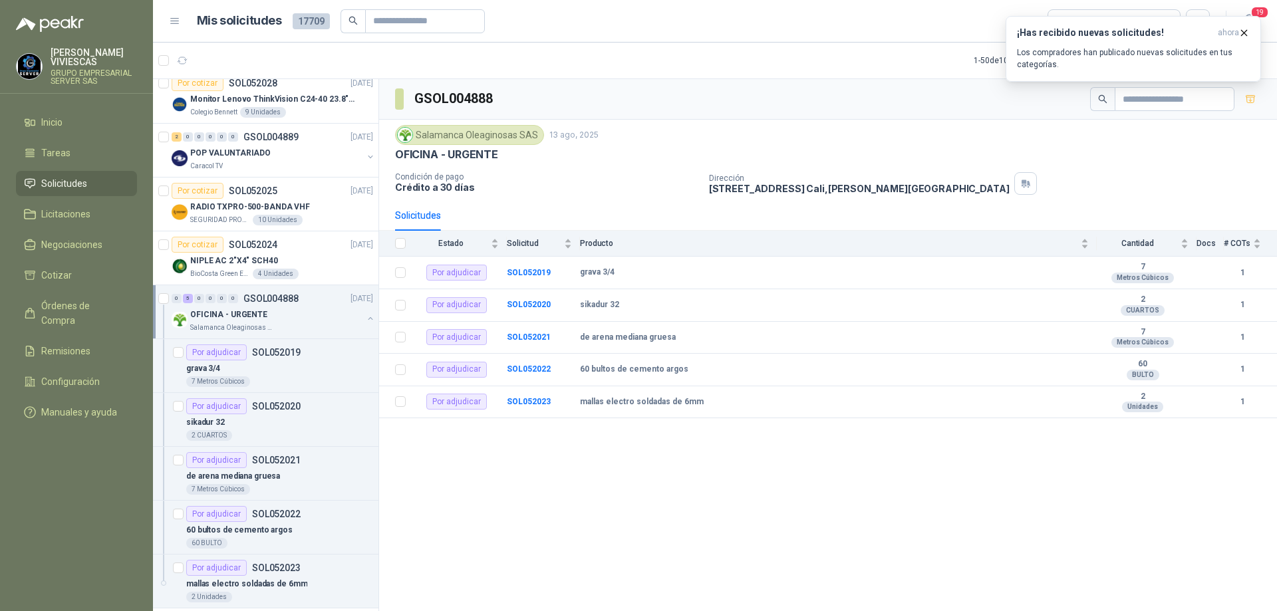
click at [249, 315] on p "OFICINA - URGENTE" at bounding box center [228, 315] width 77 height 13
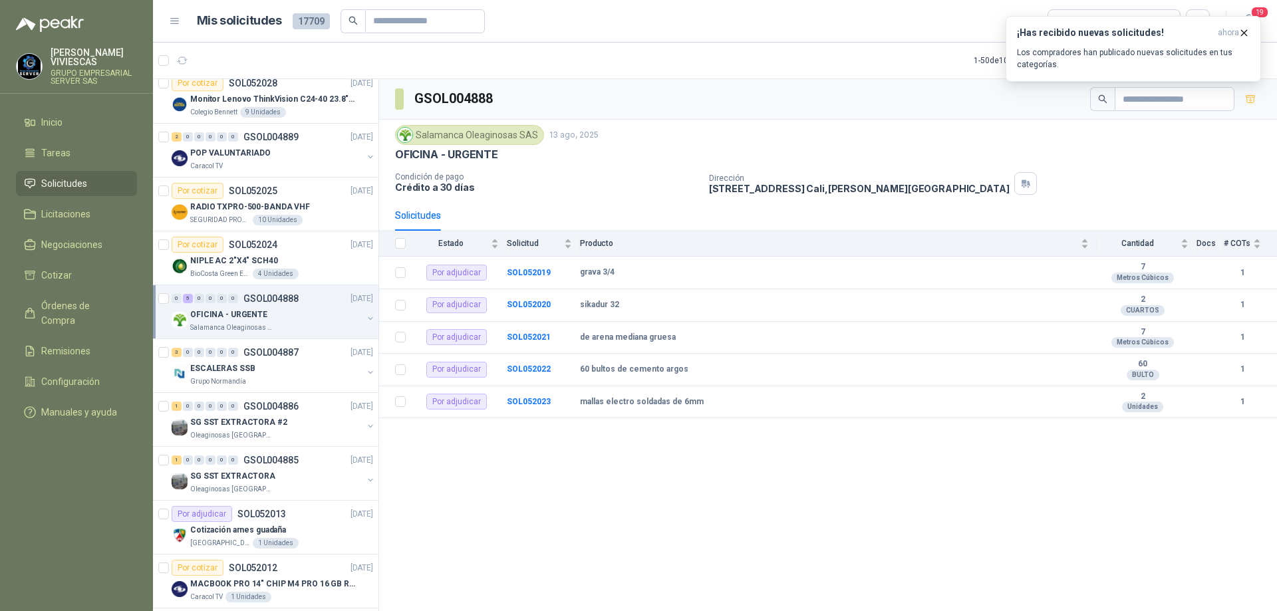
click at [249, 315] on p "OFICINA - URGENTE" at bounding box center [228, 315] width 77 height 13
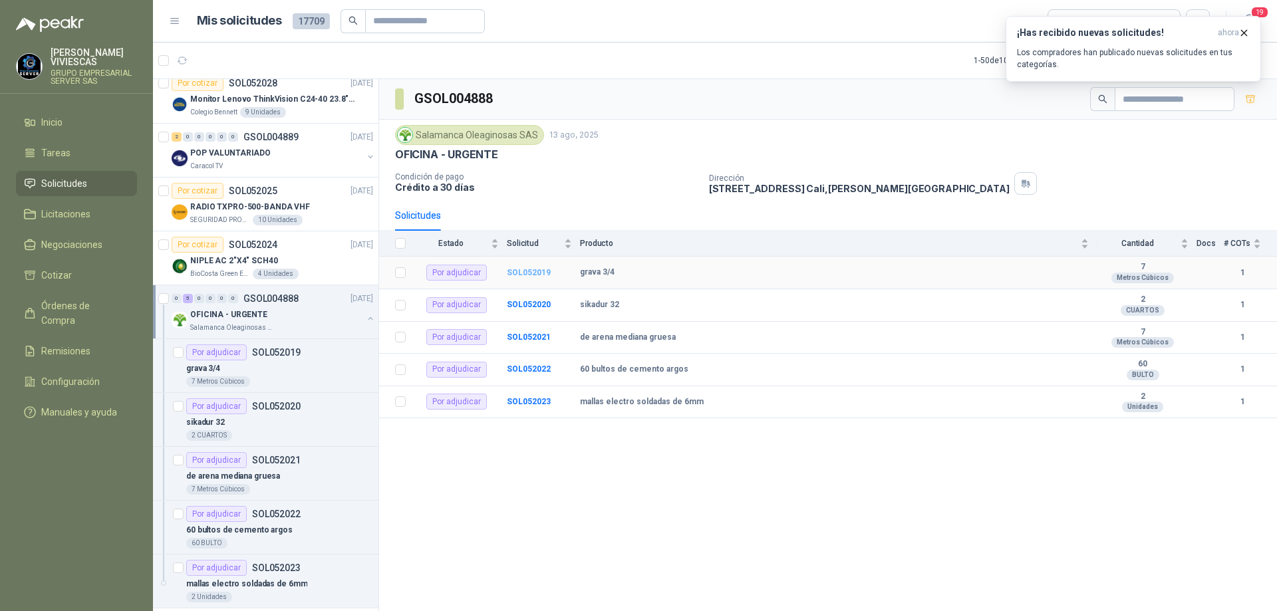
click at [529, 269] on b "SOL052019" at bounding box center [529, 272] width 44 height 9
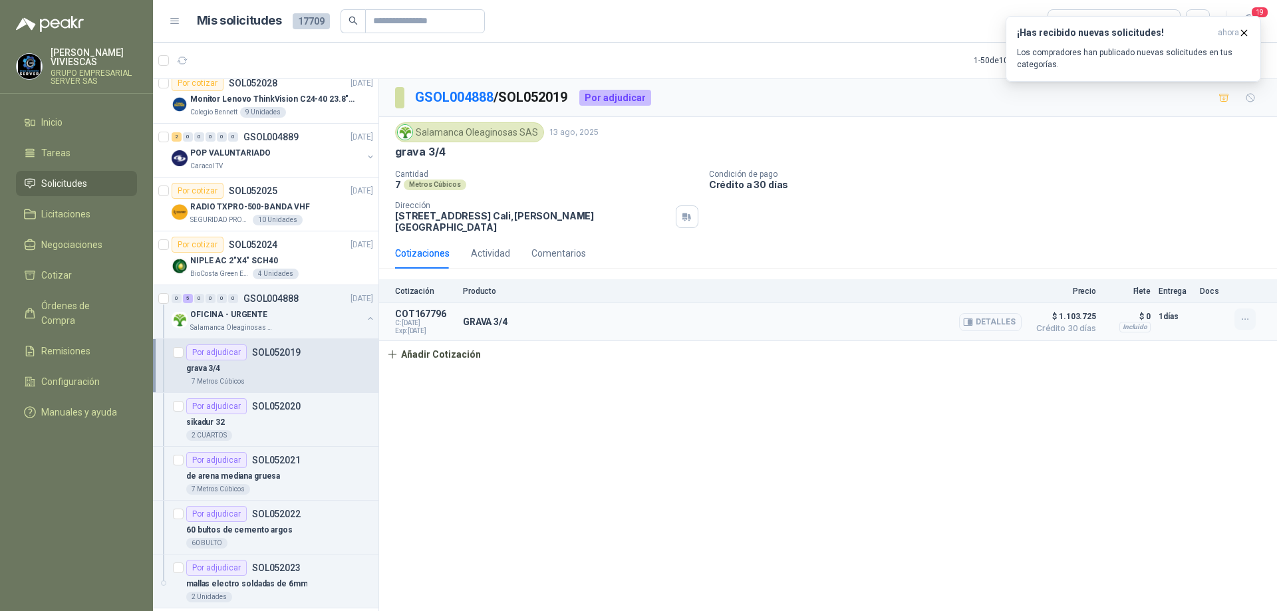
click at [1243, 314] on icon "button" at bounding box center [1245, 319] width 11 height 11
click at [1199, 258] on button "Editar" at bounding box center [1218, 256] width 106 height 21
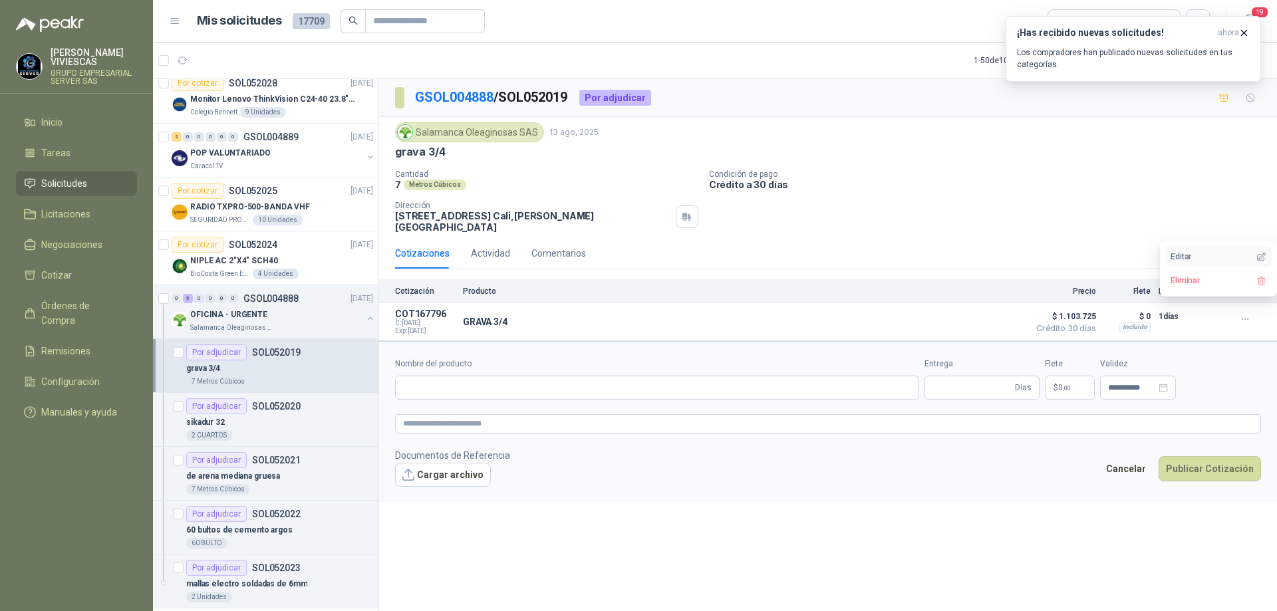
type input "*********"
type input "*"
click at [1038, 375] on body "[PERSON_NAME] GRUPO EMPRESARIAL SERVER SAS Inicio Tareas Solicitudes Licitacion…" at bounding box center [638, 305] width 1277 height 611
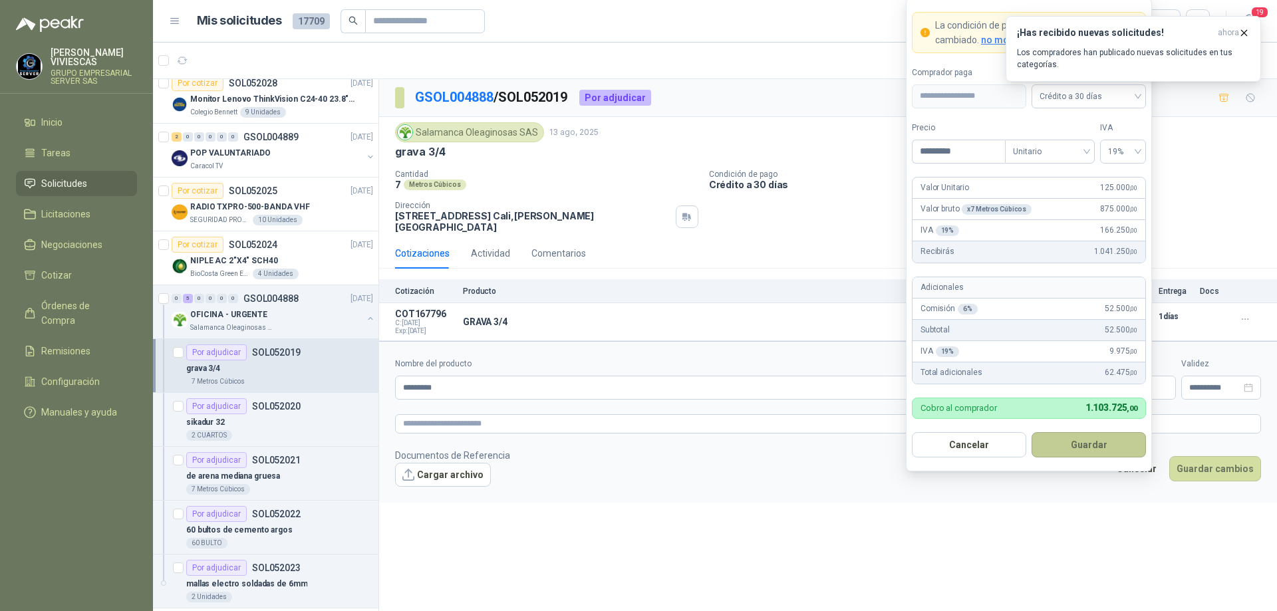
click at [1076, 448] on button "Guardar" at bounding box center [1089, 444] width 114 height 25
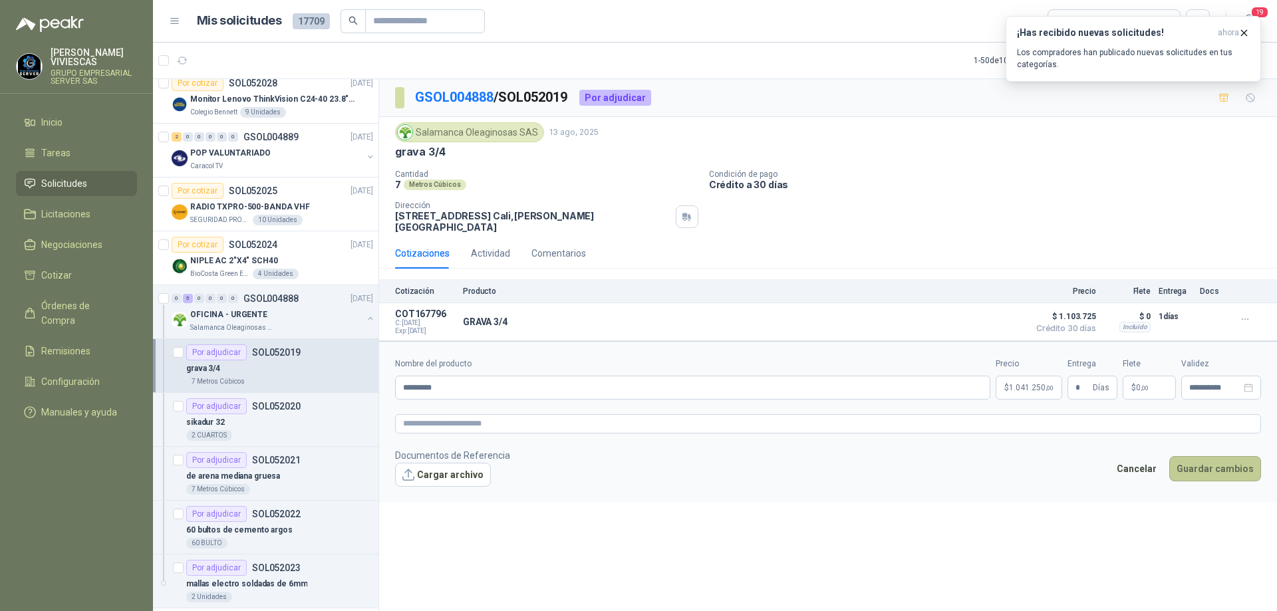
click at [1211, 459] on button "Guardar cambios" at bounding box center [1215, 468] width 92 height 25
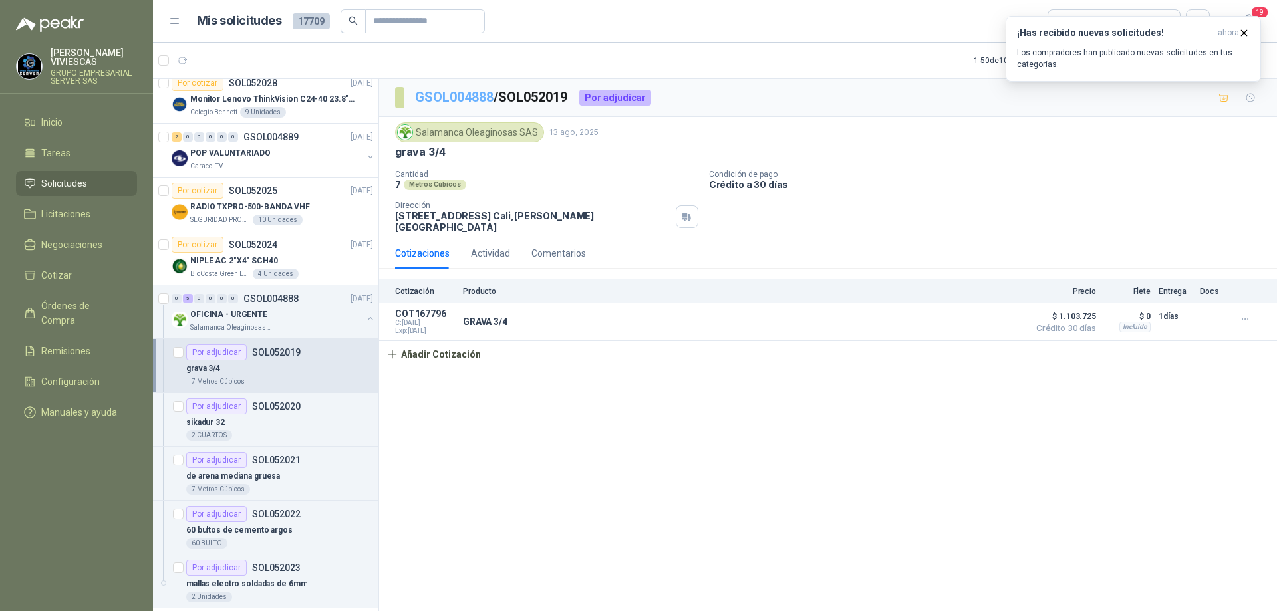
click at [462, 98] on link "GSOL004888" at bounding box center [454, 97] width 78 height 16
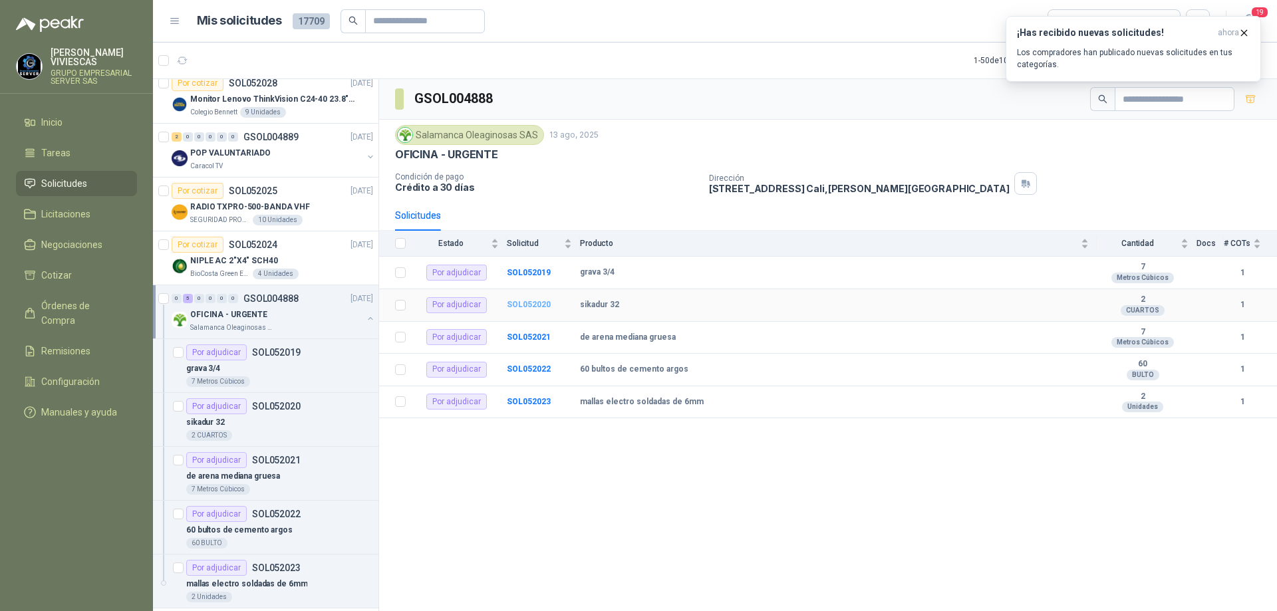
click at [537, 305] on b "SOL052020" at bounding box center [529, 304] width 44 height 9
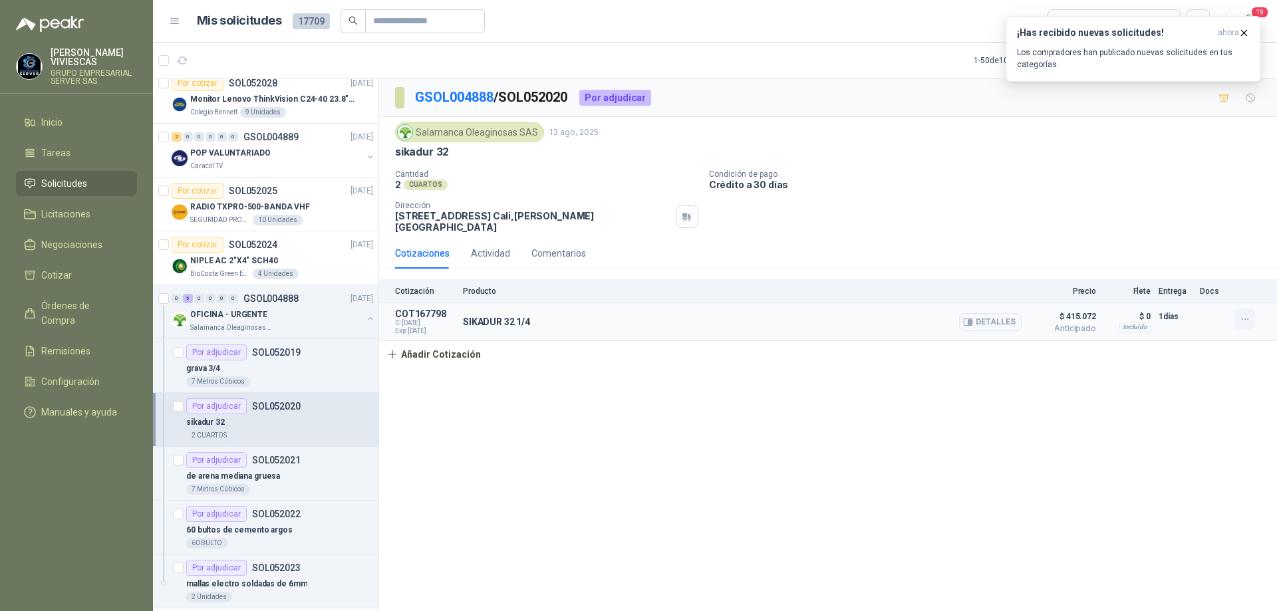
click at [1249, 314] on icon "button" at bounding box center [1245, 319] width 11 height 11
click at [1192, 257] on button "Editar" at bounding box center [1218, 256] width 106 height 21
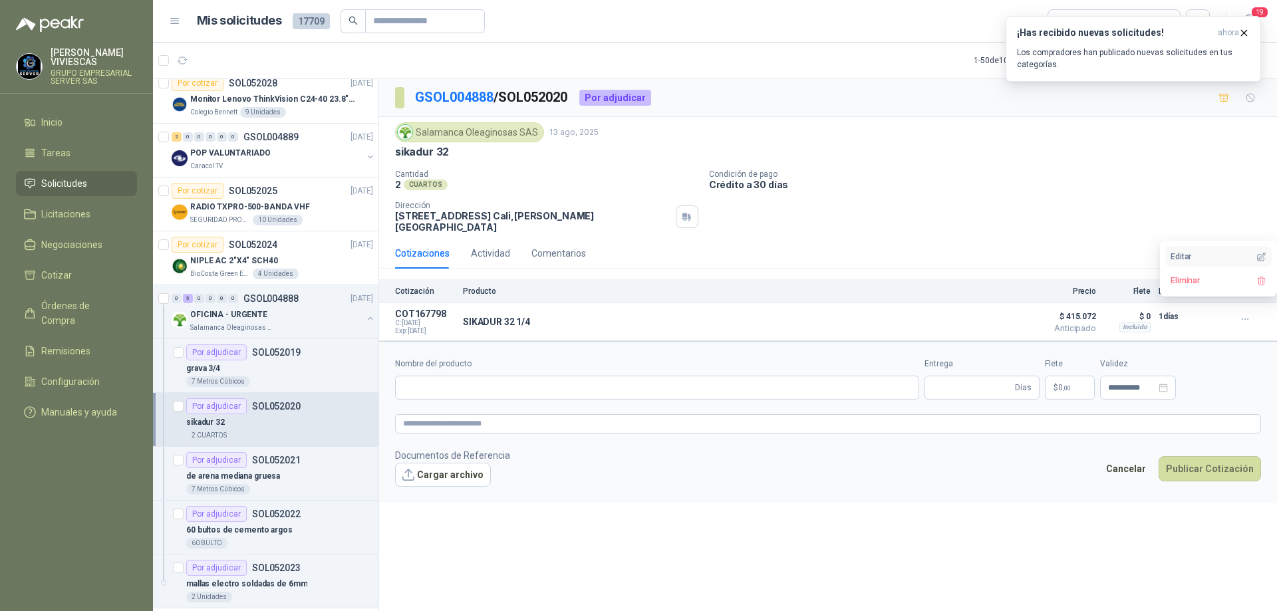
type input "**********"
type input "*"
click at [1086, 309] on span "$ 415.072" at bounding box center [1063, 317] width 67 height 16
click at [1078, 310] on span "$ 415.072" at bounding box center [1063, 317] width 67 height 16
click at [1241, 314] on icon "button" at bounding box center [1245, 319] width 11 height 11
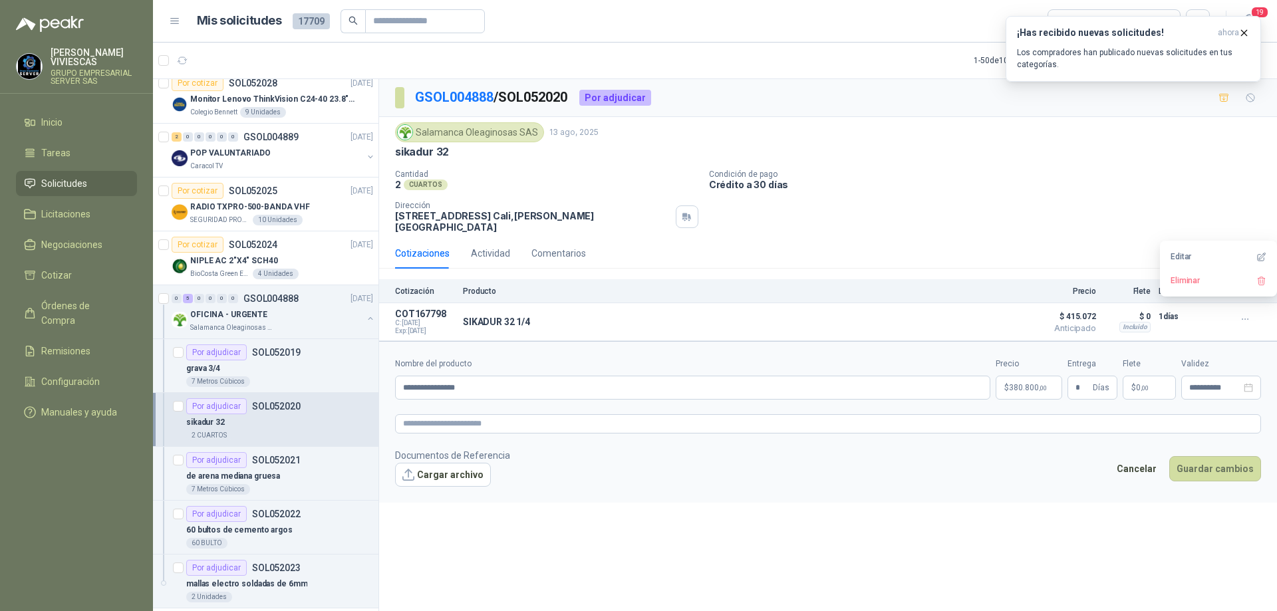
click at [1036, 373] on body "[PERSON_NAME] GRUPO EMPRESARIAL SERVER SAS Inicio Tareas Solicitudes Licitacion…" at bounding box center [638, 305] width 1277 height 611
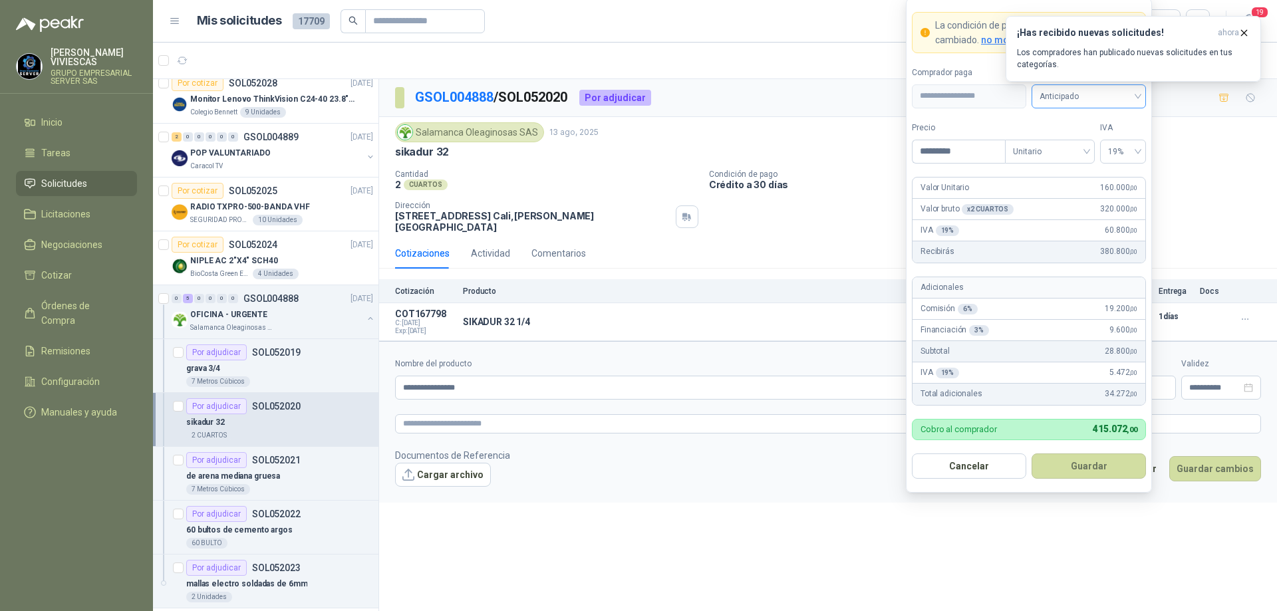
click at [1136, 98] on span "Anticipado" at bounding box center [1089, 96] width 98 height 20
click at [1100, 144] on div "Crédito a 30 días" at bounding box center [1088, 145] width 93 height 15
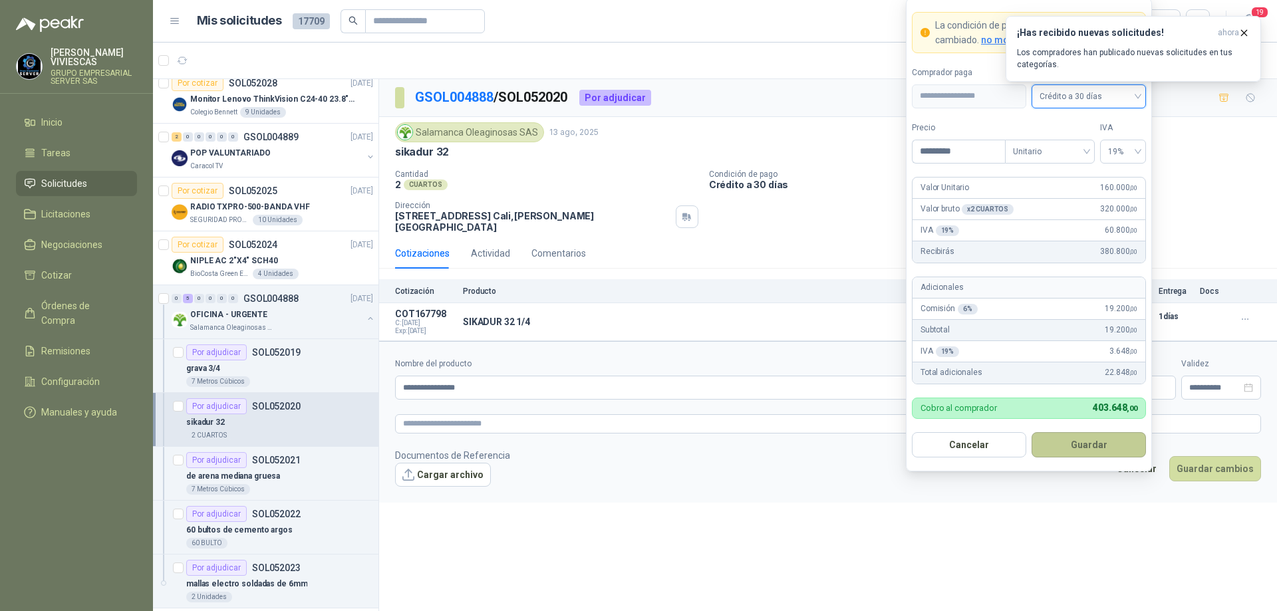
click at [1100, 438] on button "Guardar" at bounding box center [1089, 444] width 114 height 25
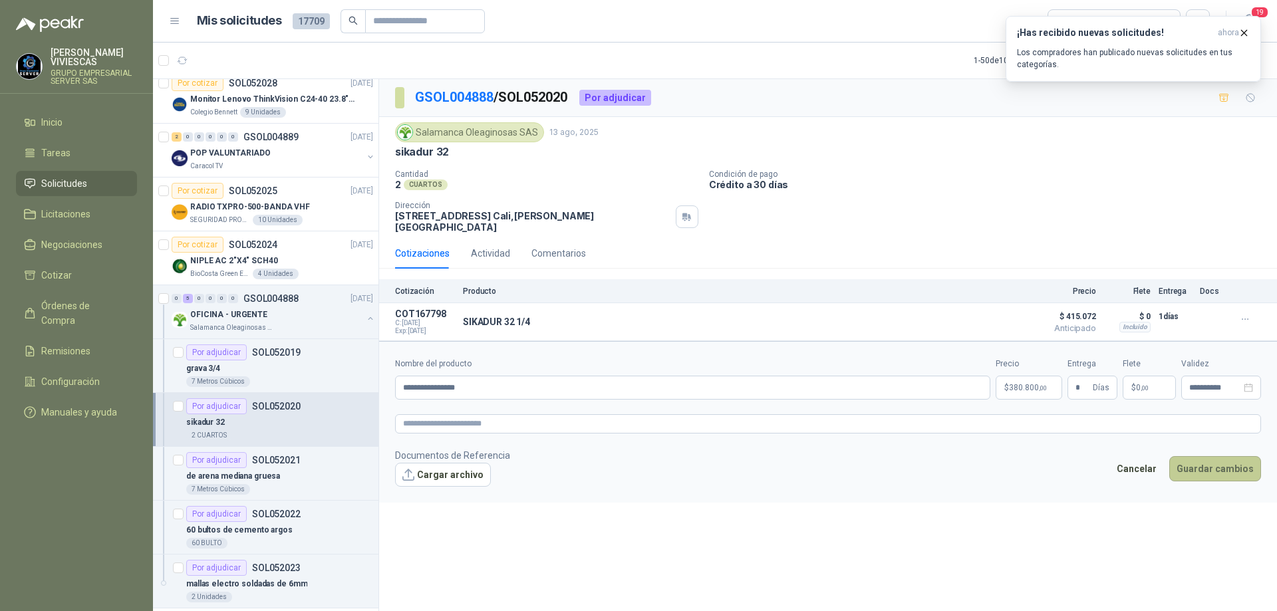
click at [1209, 459] on button "Guardar cambios" at bounding box center [1215, 468] width 92 height 25
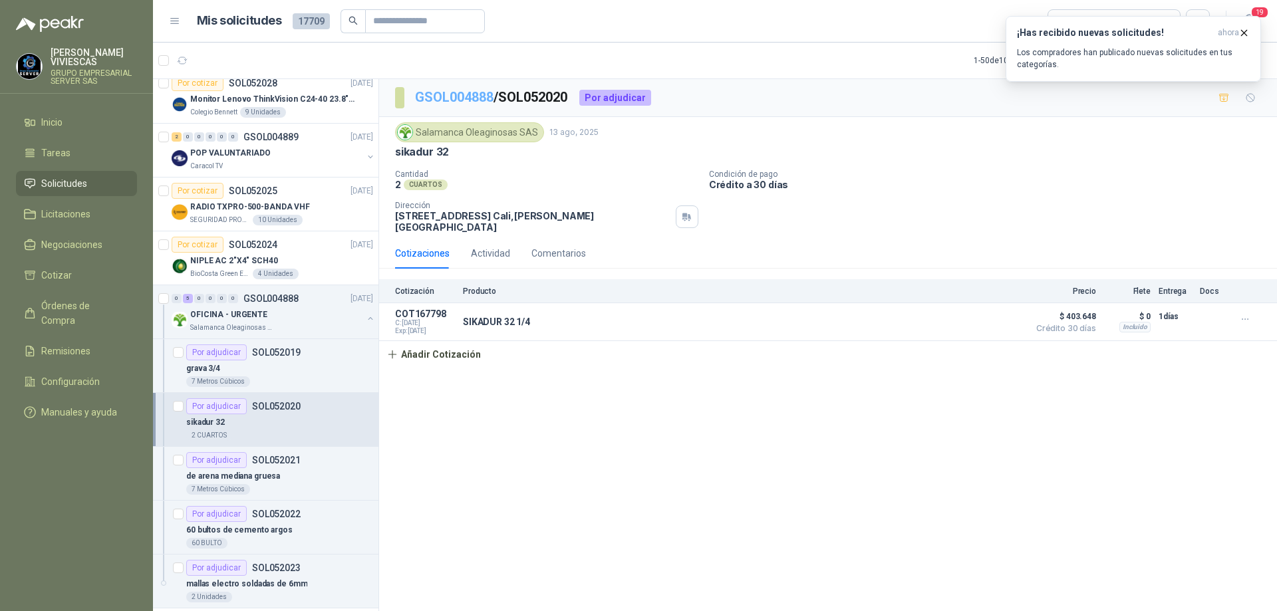
click at [467, 101] on link "GSOL004888" at bounding box center [454, 97] width 78 height 16
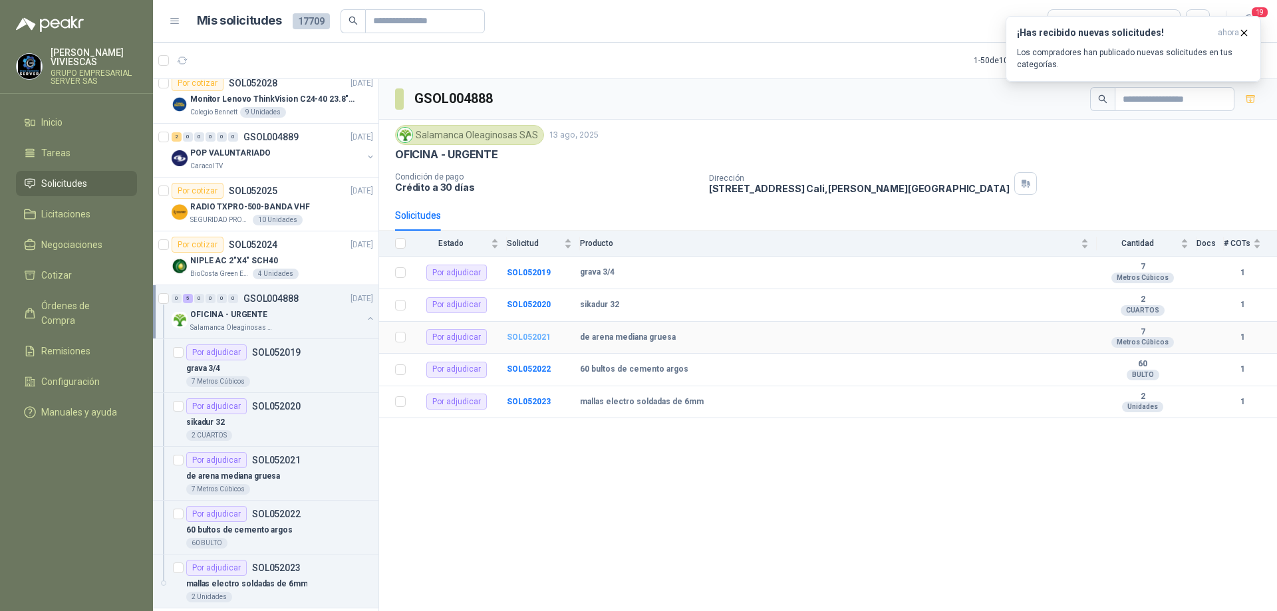
click at [530, 333] on b "SOL052021" at bounding box center [529, 337] width 44 height 9
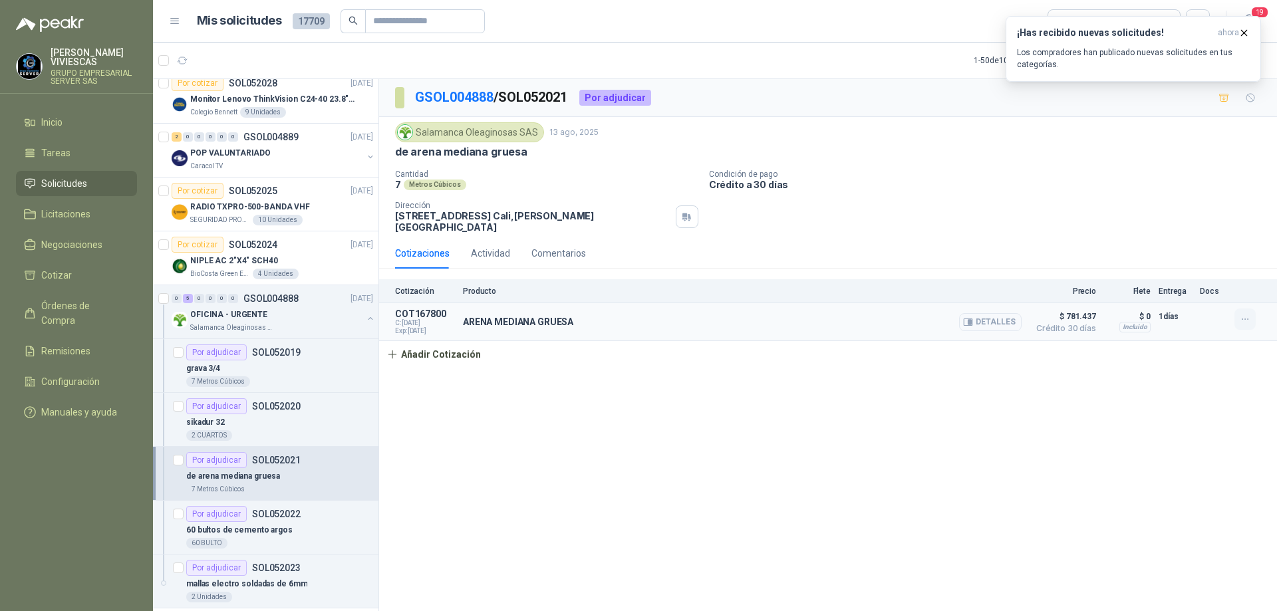
click at [1235, 309] on button "button" at bounding box center [1245, 319] width 21 height 21
click at [1189, 253] on button "Editar" at bounding box center [1218, 256] width 106 height 21
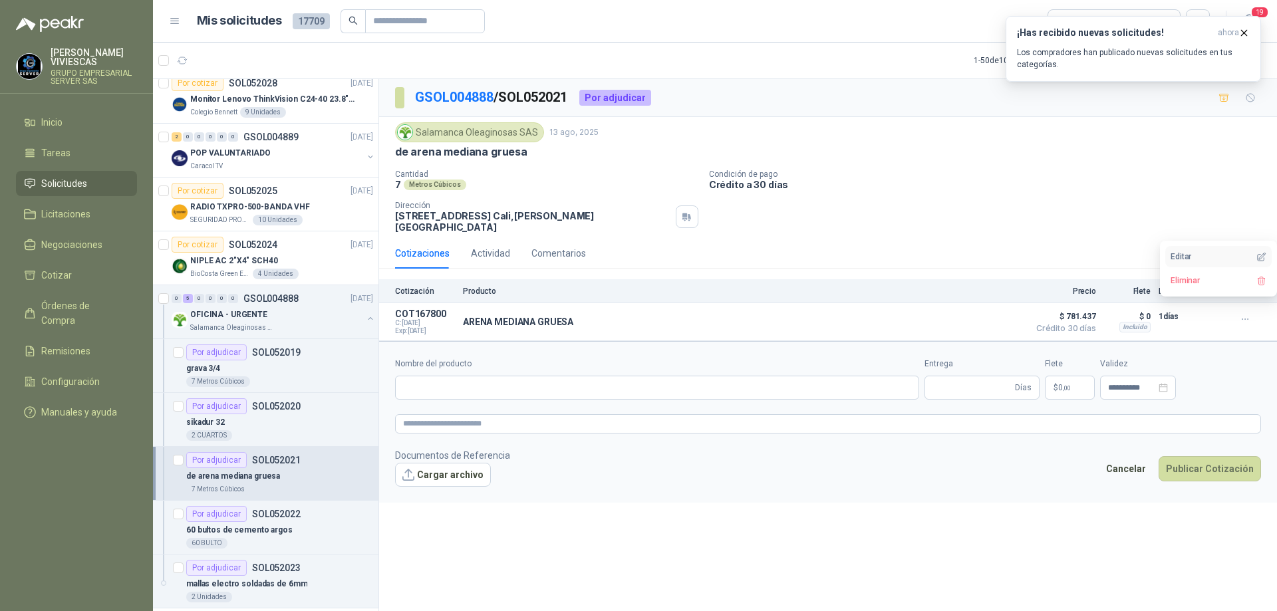
type input "**********"
type input "*"
click at [1096, 303] on article "COT167800 C: [DATE] Exp: [DATE] ARENA MEDIANA GRUESA Detalles $ 781.437 Crédito…" at bounding box center [828, 322] width 898 height 38
click at [1031, 371] on body "[PERSON_NAME] GRUPO EMPRESARIAL SERVER SAS Inicio Tareas Solicitudes Licitacion…" at bounding box center [638, 305] width 1277 height 611
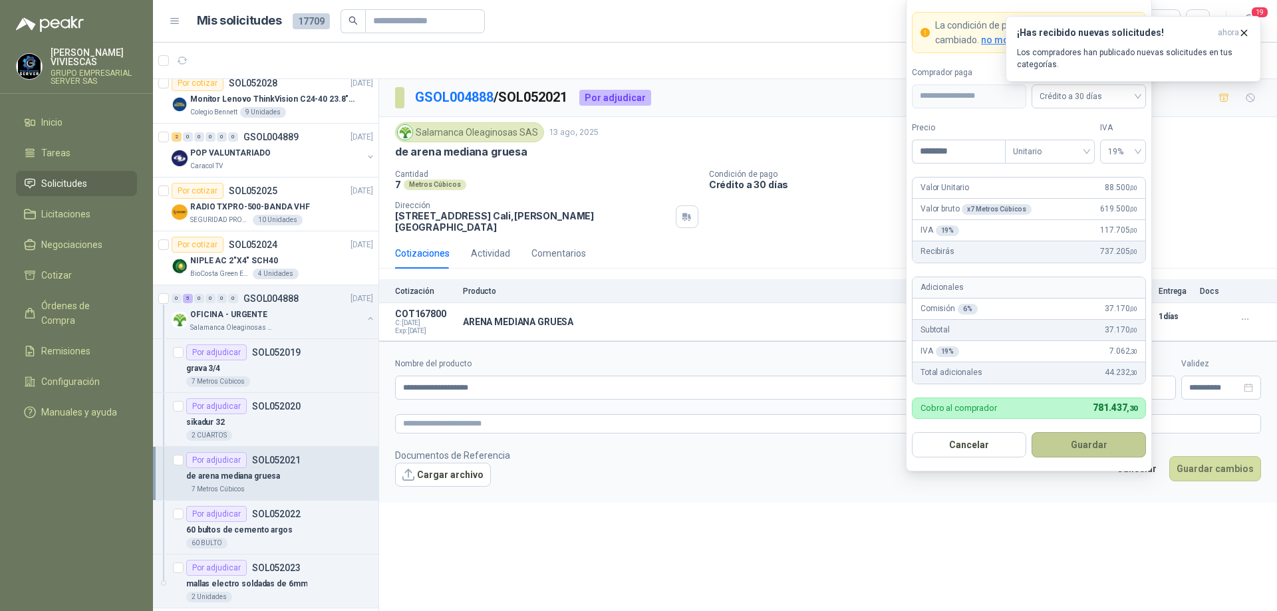
click at [1096, 436] on button "Guardar" at bounding box center [1089, 444] width 114 height 25
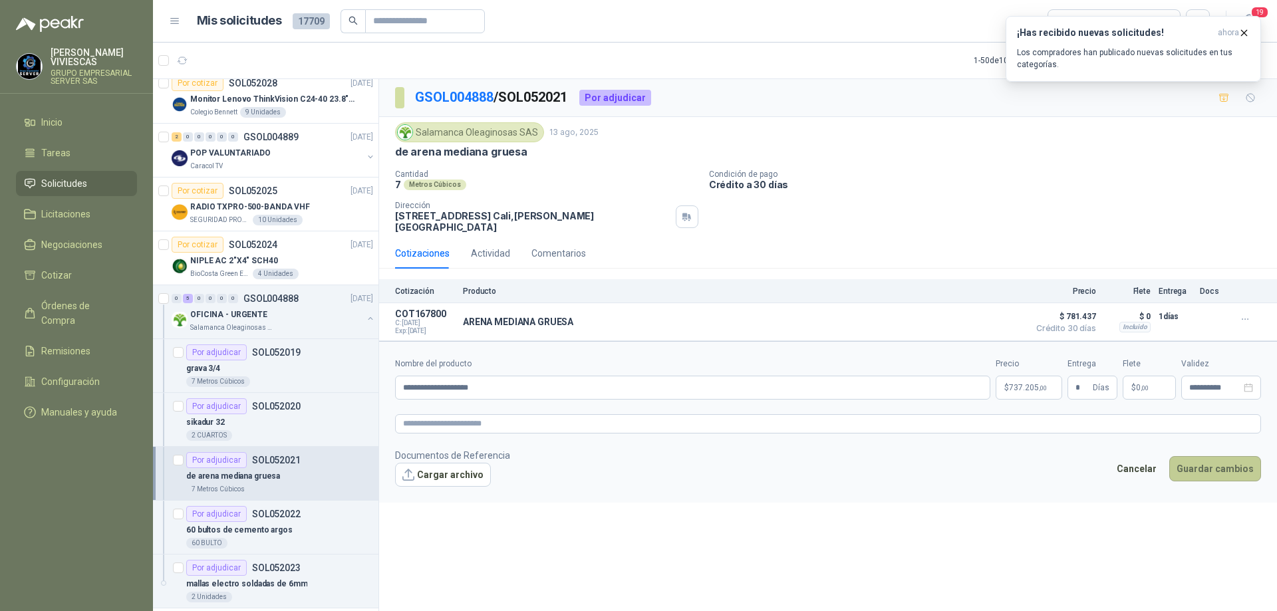
click at [1193, 461] on button "Guardar cambios" at bounding box center [1215, 468] width 92 height 25
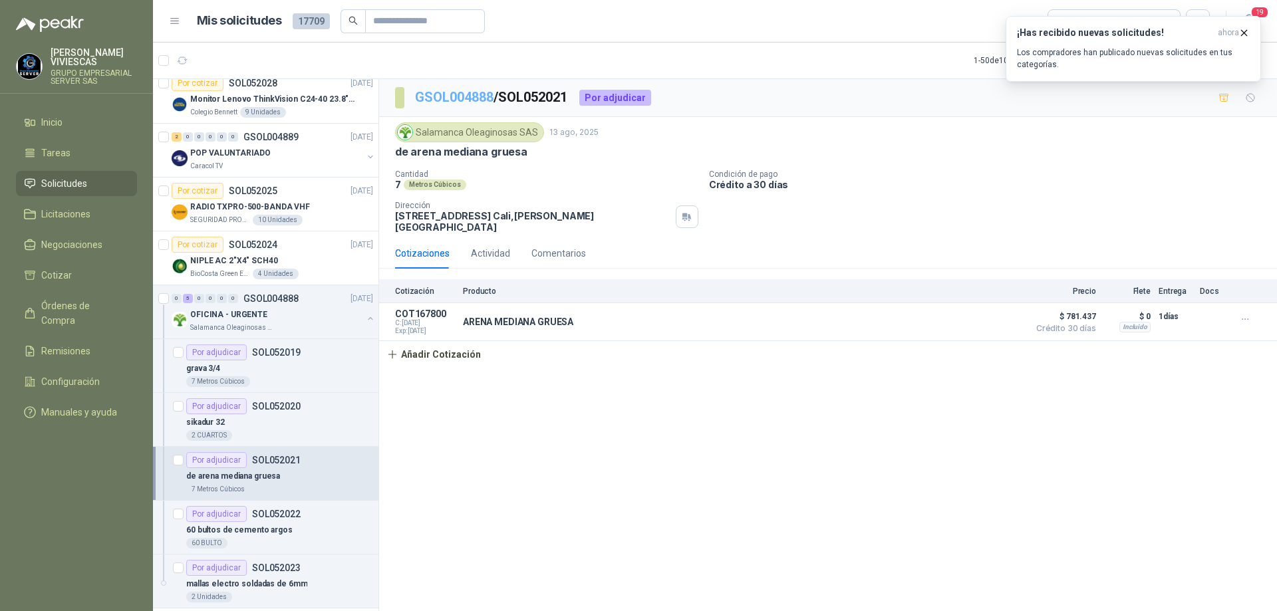
click at [442, 98] on link "GSOL004888" at bounding box center [454, 97] width 78 height 16
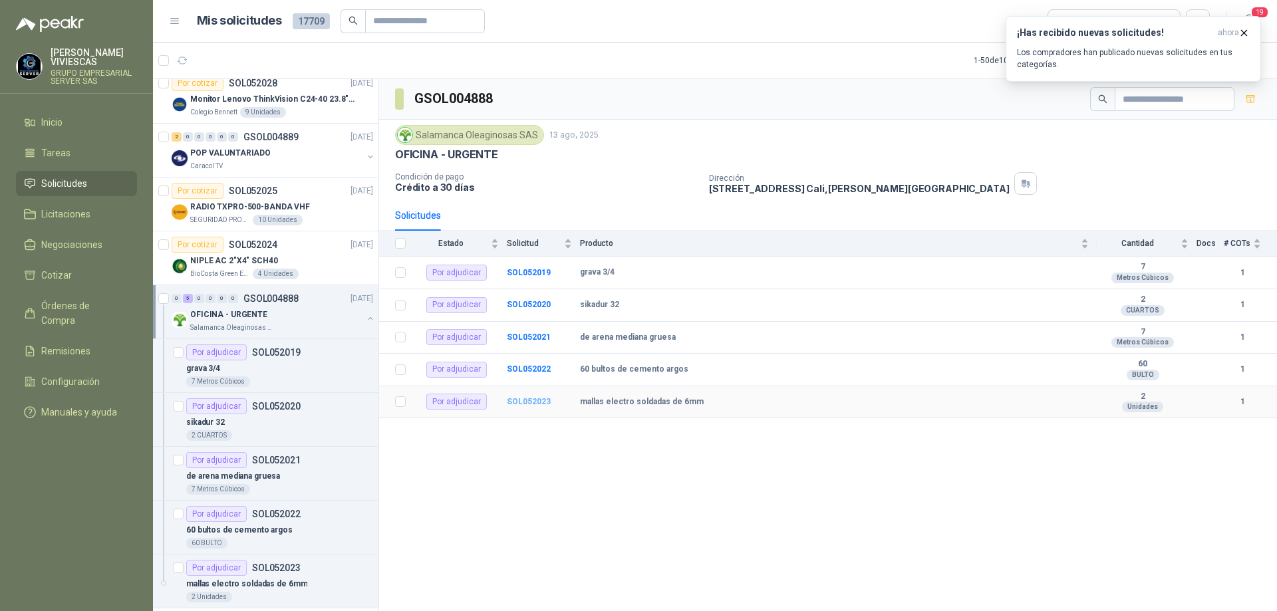
click at [532, 404] on b "SOL052023" at bounding box center [529, 401] width 44 height 9
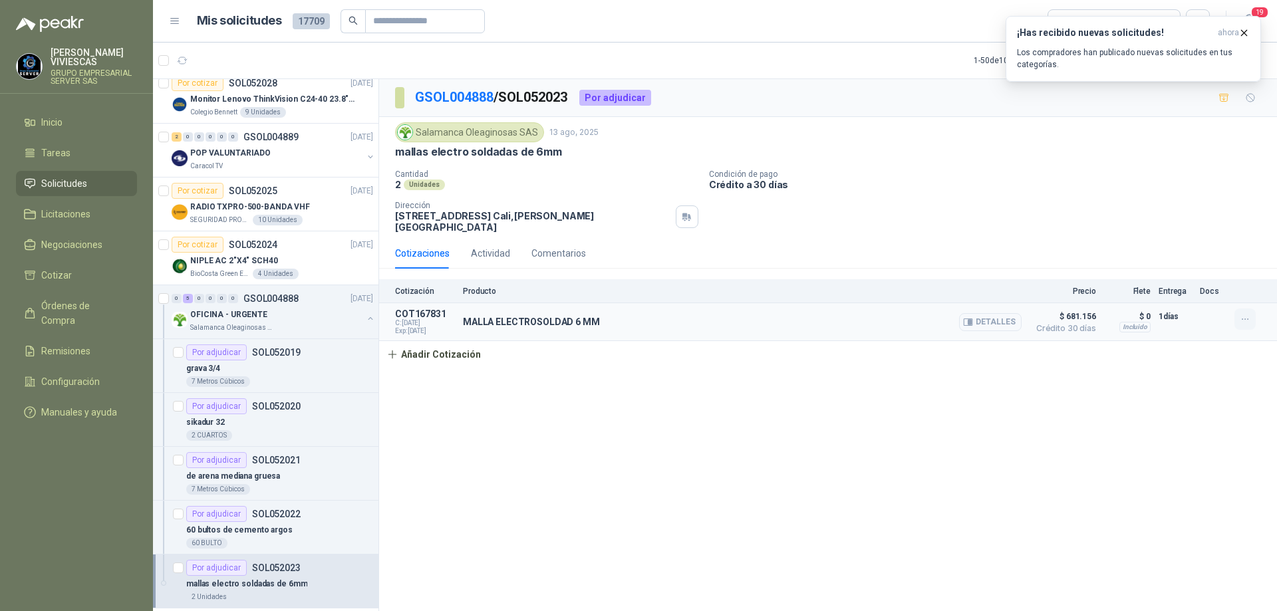
click at [1241, 314] on icon "button" at bounding box center [1245, 319] width 11 height 11
click at [1190, 251] on button "Editar" at bounding box center [1218, 256] width 106 height 21
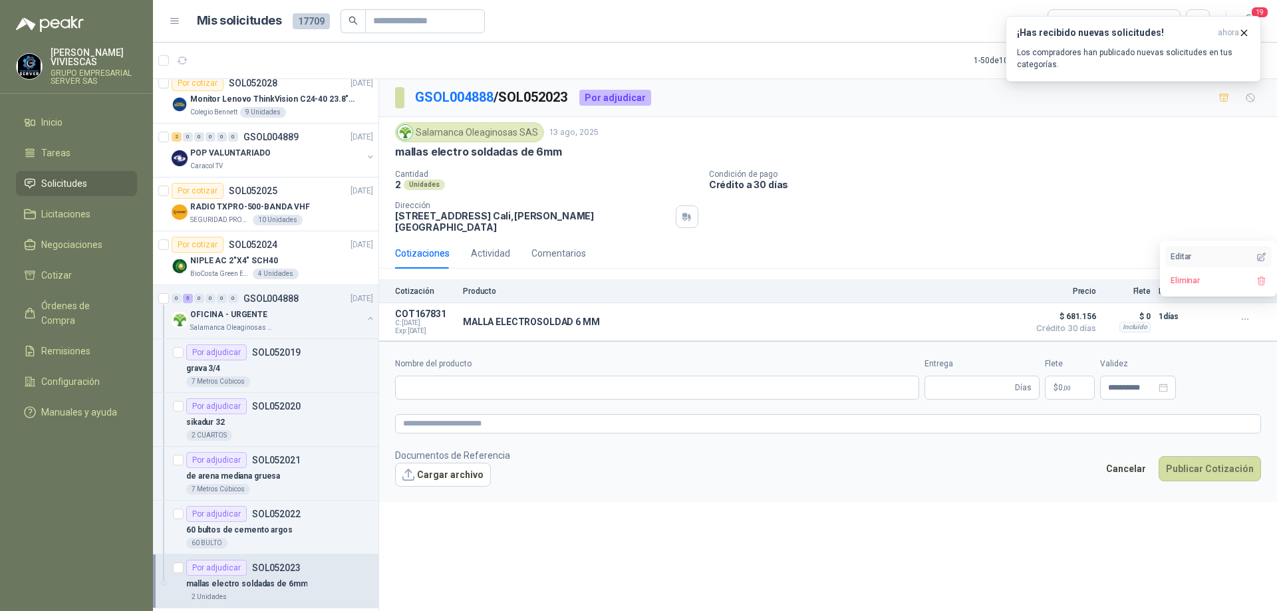
type input "**********"
type input "*"
click at [1042, 376] on p "$ 642.600 ,00" at bounding box center [1029, 388] width 67 height 24
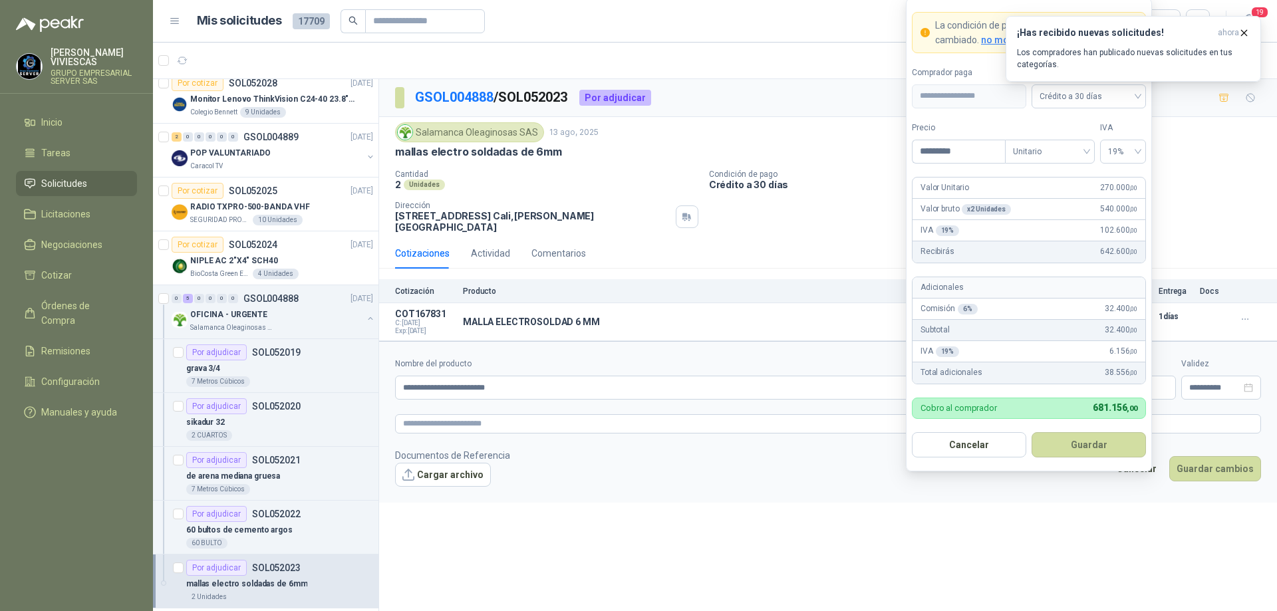
click at [1085, 438] on button "Guardar" at bounding box center [1089, 444] width 114 height 25
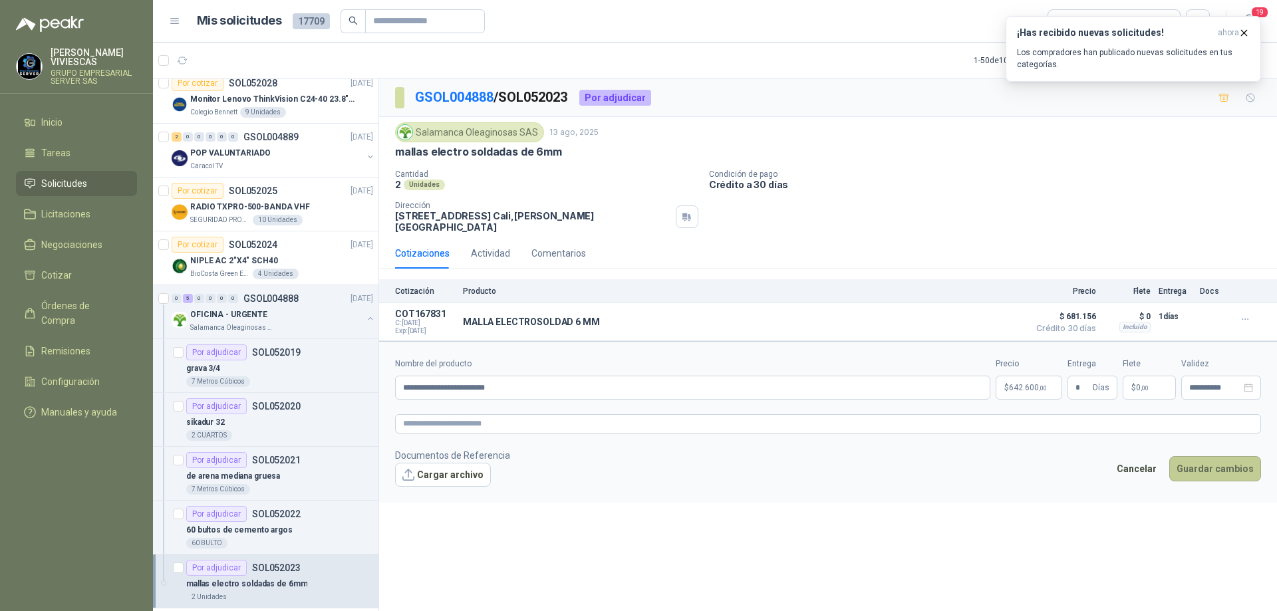
click at [1211, 458] on button "Guardar cambios" at bounding box center [1215, 468] width 92 height 25
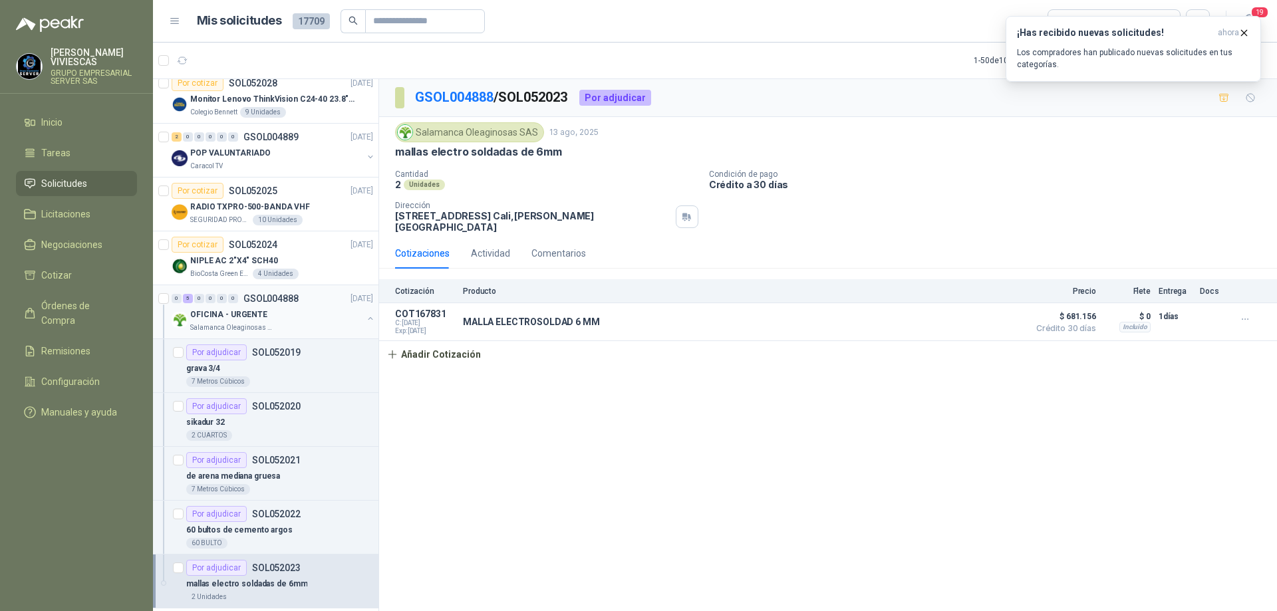
click at [294, 314] on div "OFICINA - URGENTE" at bounding box center [276, 315] width 172 height 16
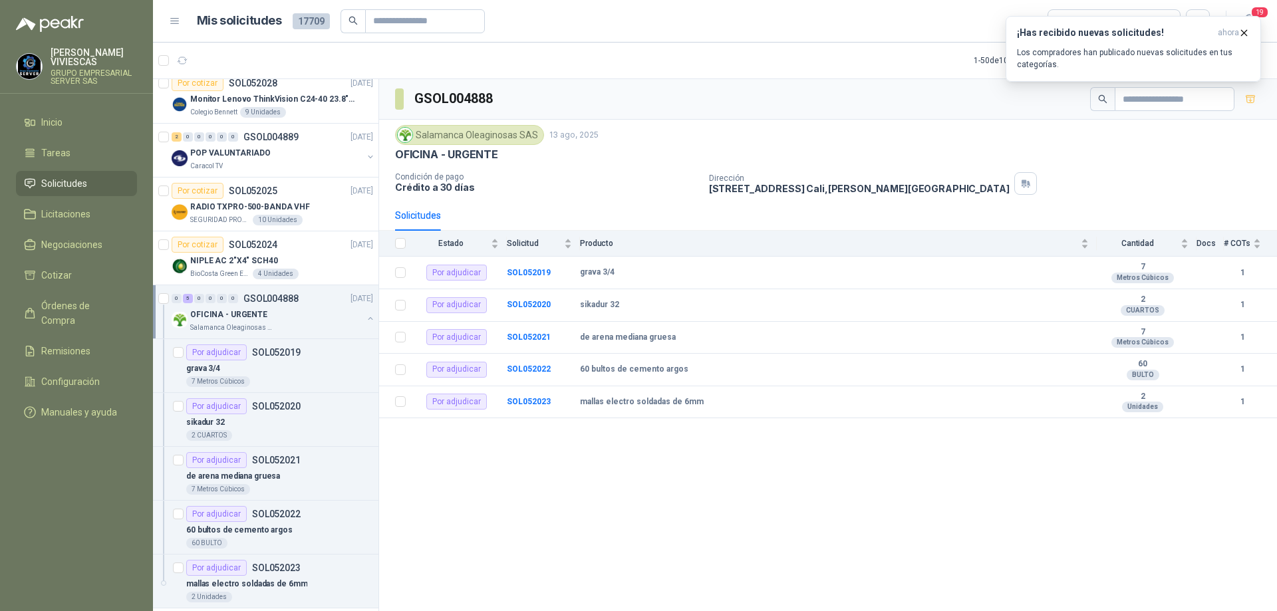
click at [261, 307] on div "OFICINA - URGENTE" at bounding box center [276, 315] width 172 height 16
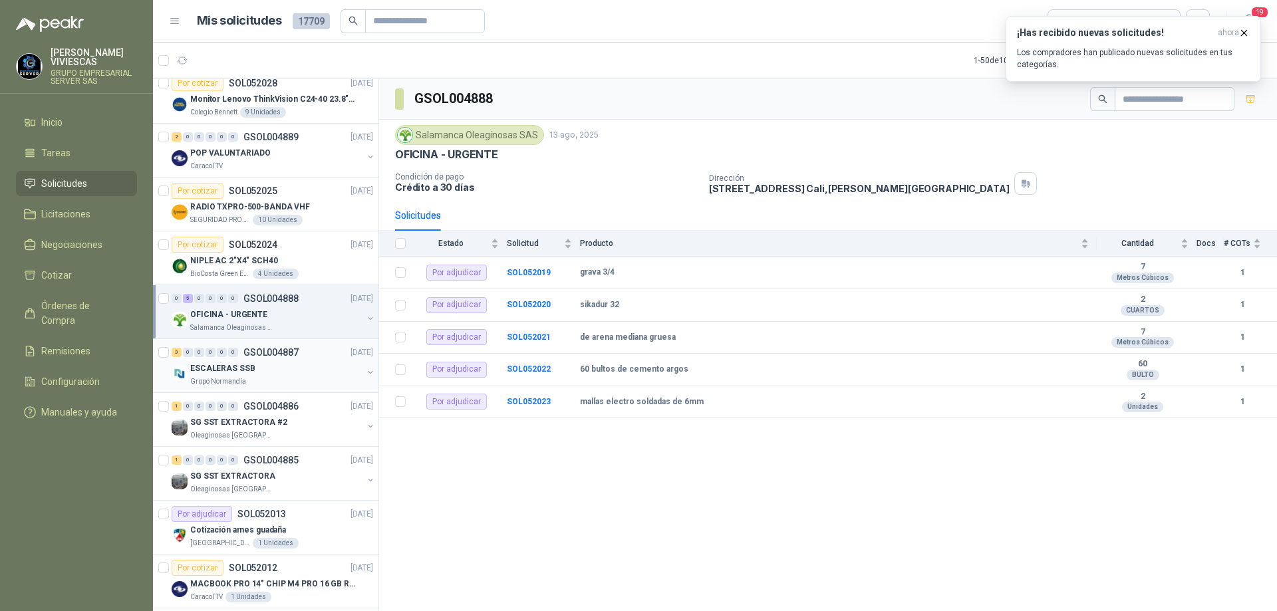
click at [274, 375] on div "ESCALERAS SSB" at bounding box center [276, 369] width 172 height 16
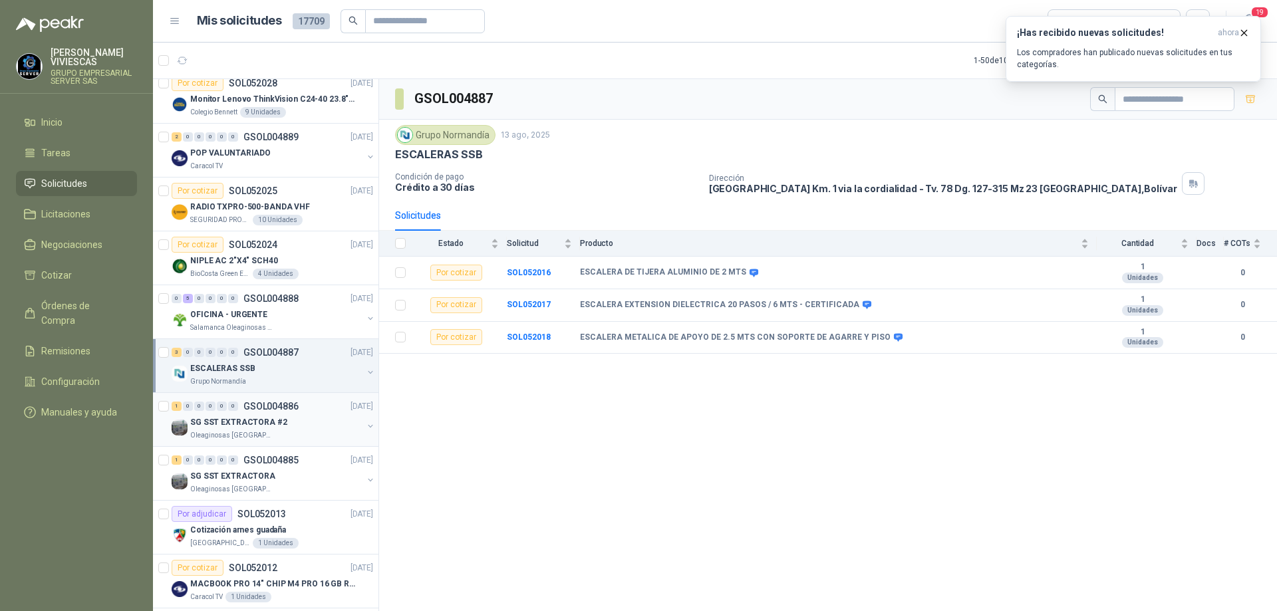
click at [312, 425] on div "SG SST EXTRACTORA #2" at bounding box center [276, 422] width 172 height 16
